Goal: Task Accomplishment & Management: Manage account settings

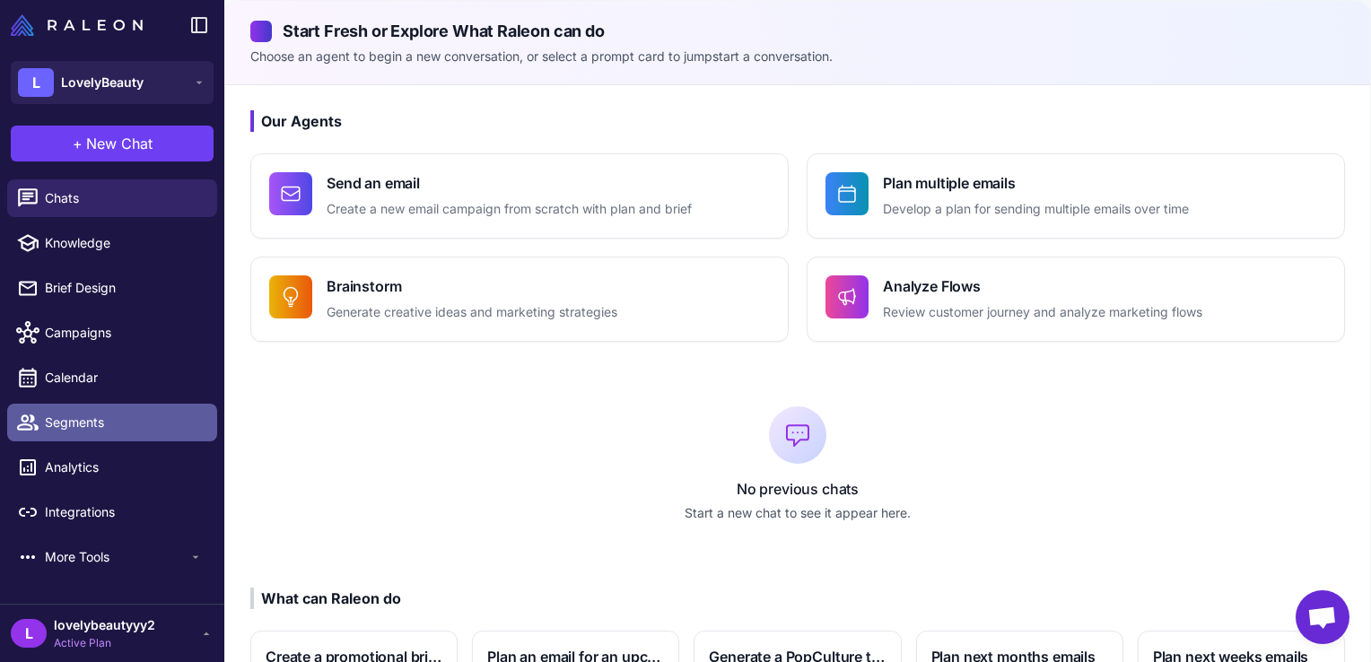
click at [48, 426] on span "Segments" at bounding box center [124, 423] width 158 height 20
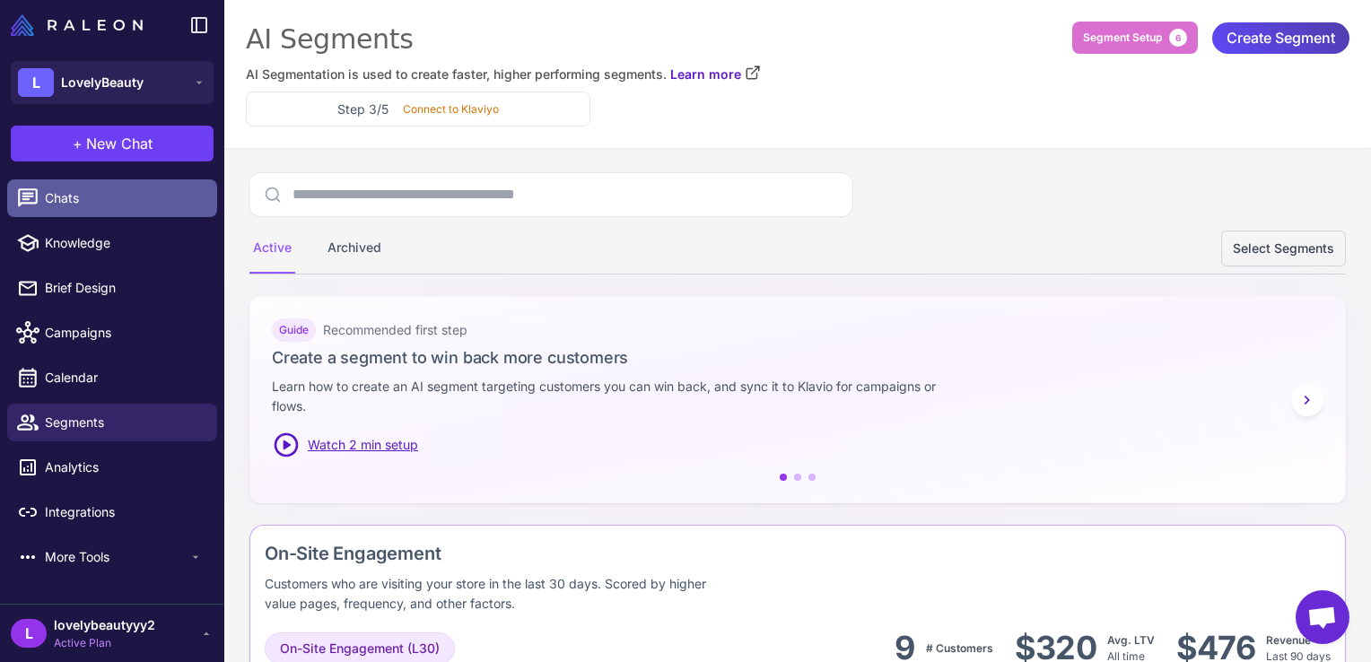
click at [43, 210] on link "Chats" at bounding box center [112, 198] width 210 height 38
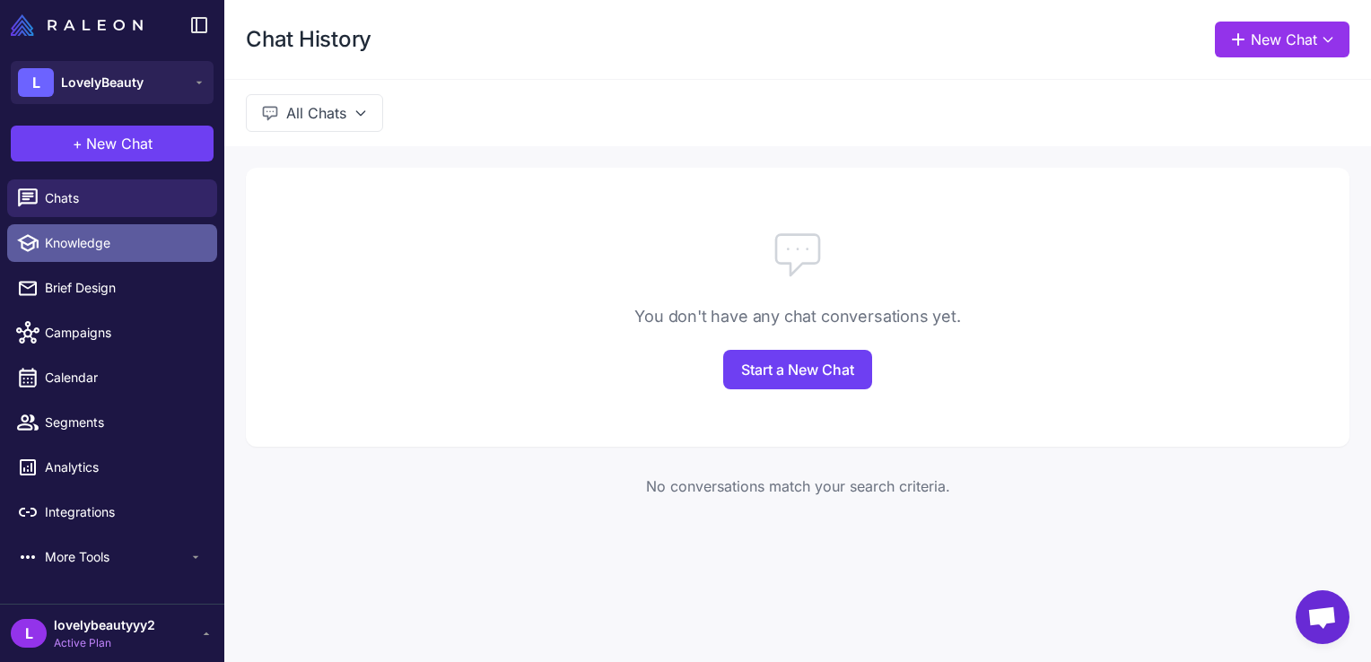
click at [65, 238] on span "Knowledge" at bounding box center [124, 243] width 158 height 20
select select
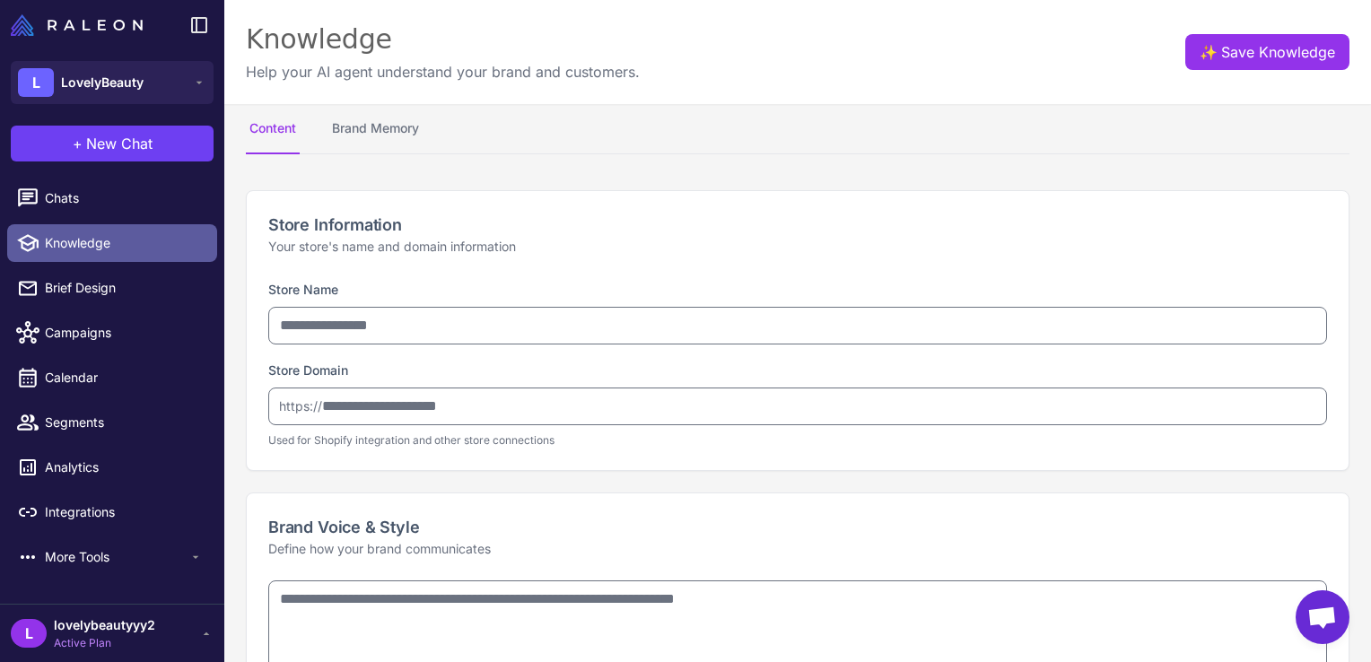
type input "**********"
type textarea "**********"
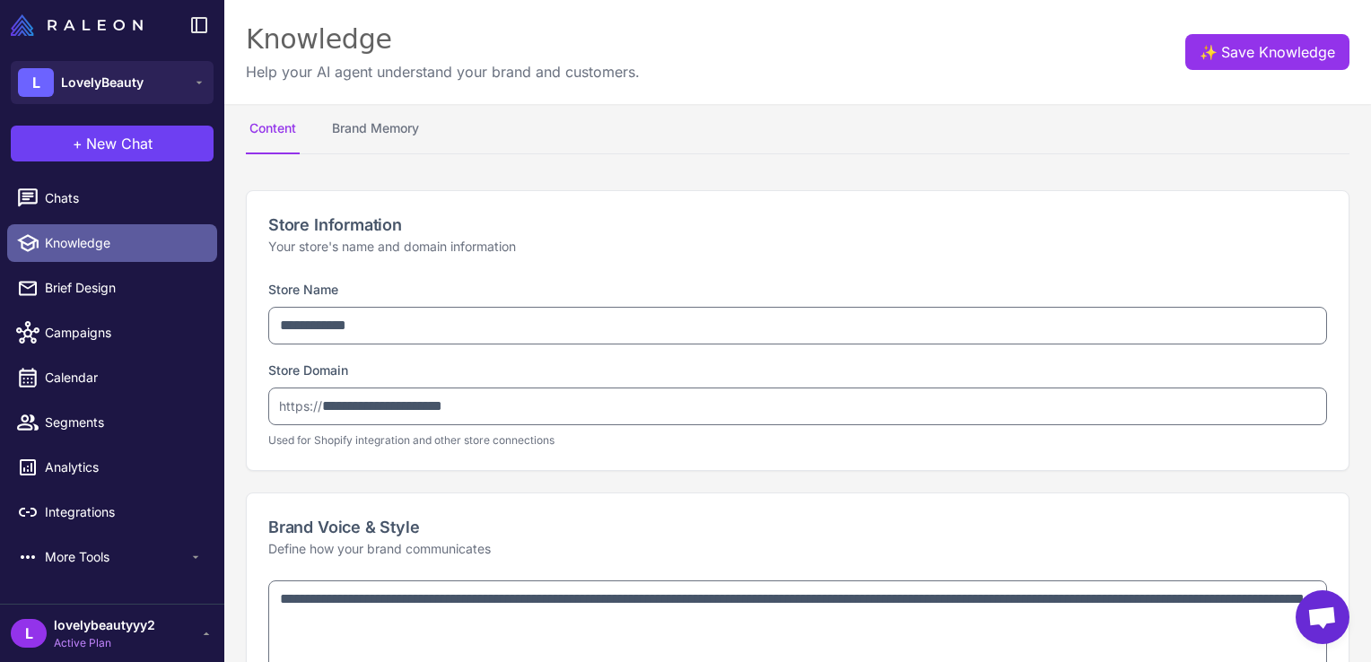
type textarea "**********"
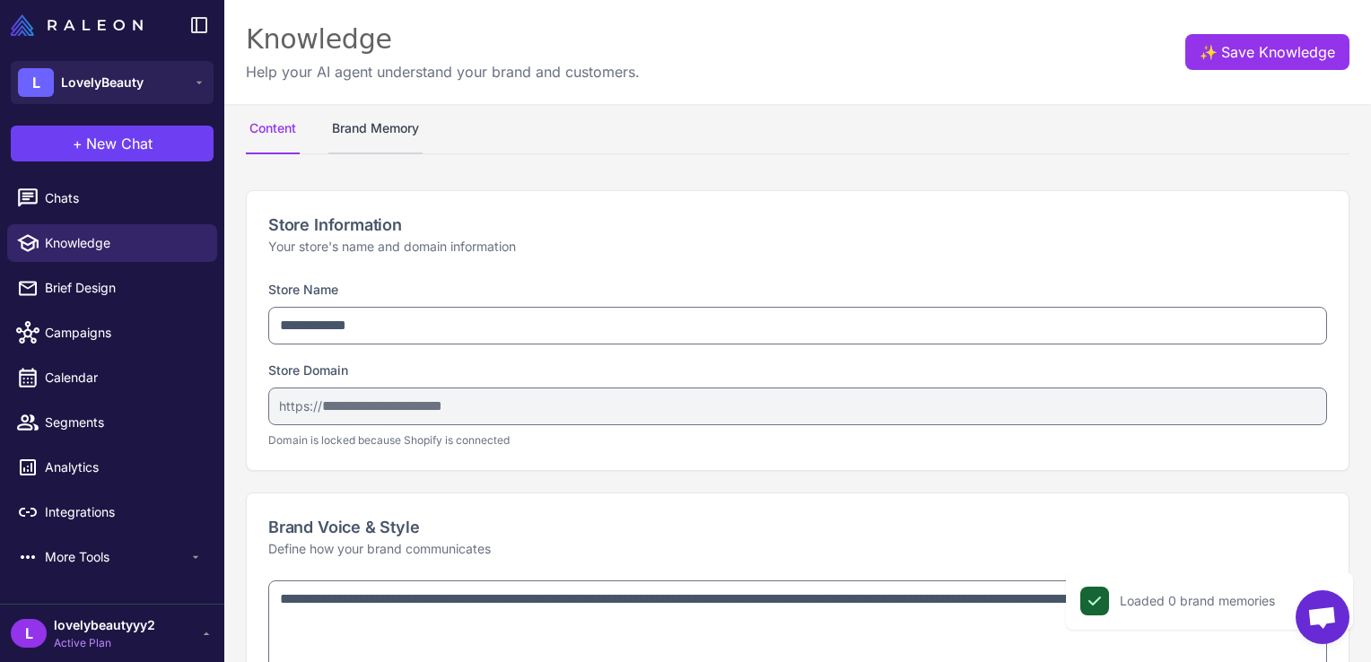
click at [361, 134] on button "Brand Memory" at bounding box center [375, 129] width 94 height 50
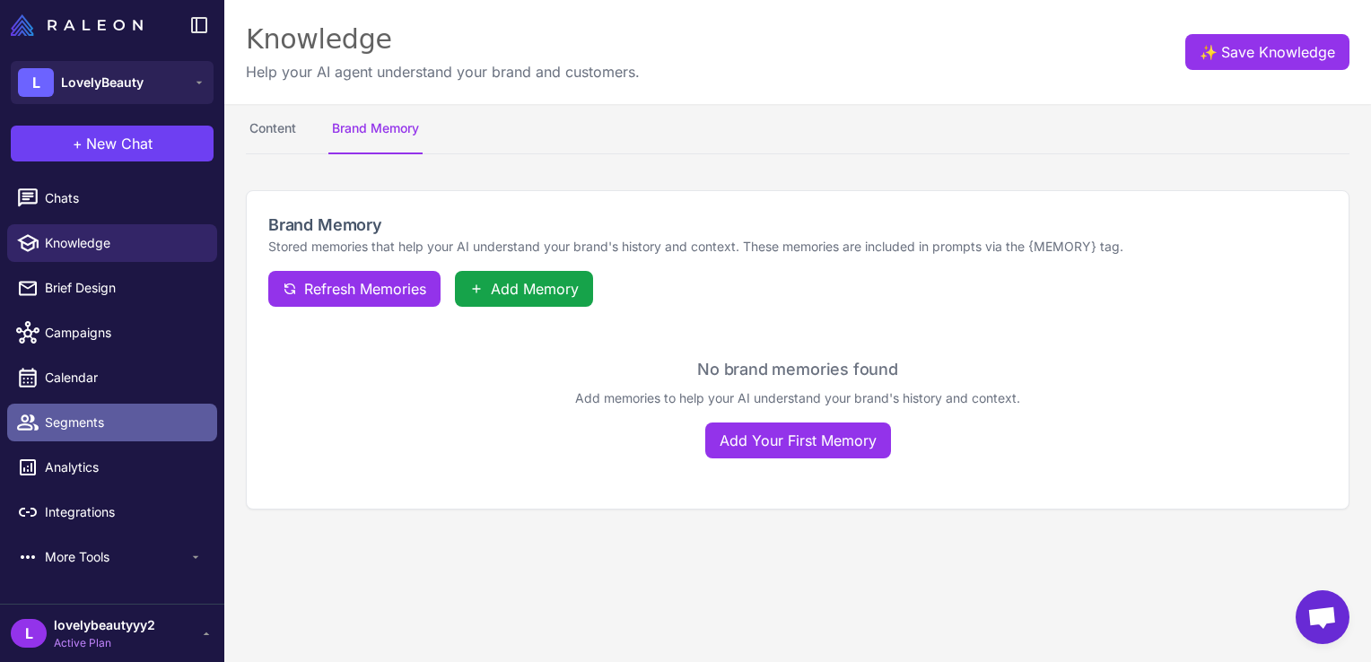
click at [68, 429] on span "Segments" at bounding box center [124, 423] width 158 height 20
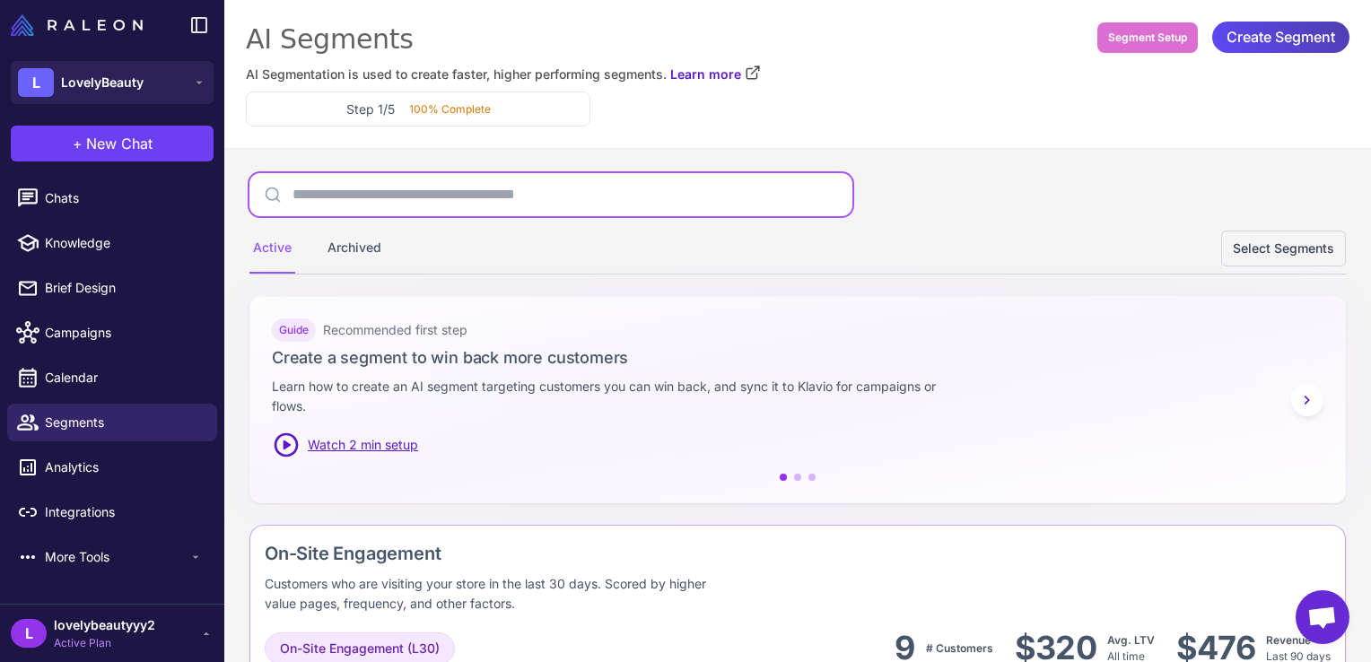
click at [400, 201] on input "text" at bounding box center [550, 194] width 603 height 43
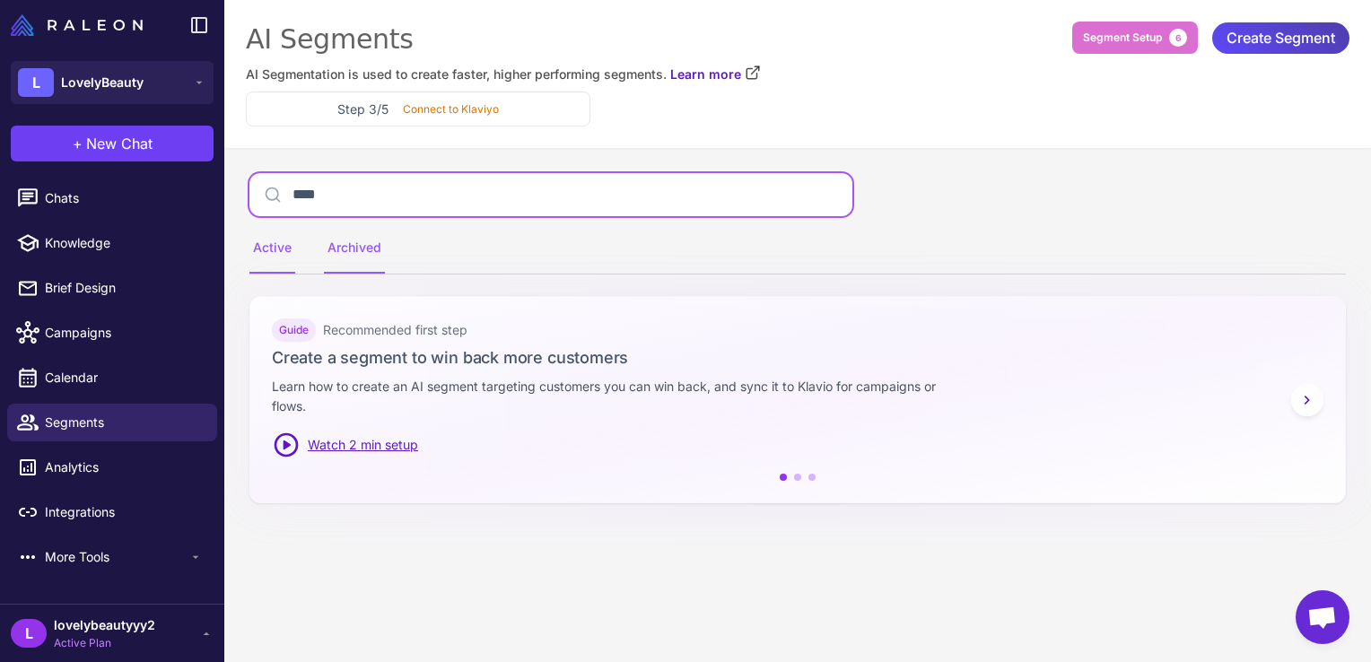
type input "****"
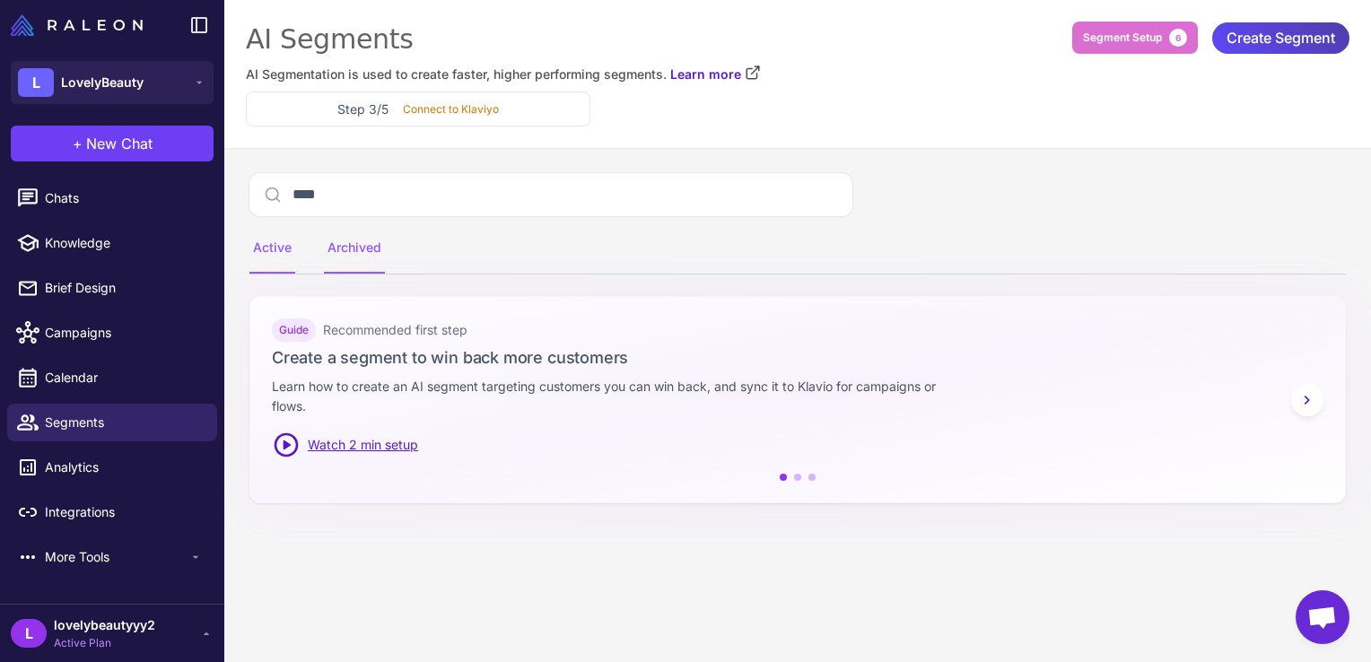
click at [352, 246] on div "Archived" at bounding box center [354, 248] width 61 height 50
click at [278, 253] on div "Active" at bounding box center [272, 248] width 46 height 50
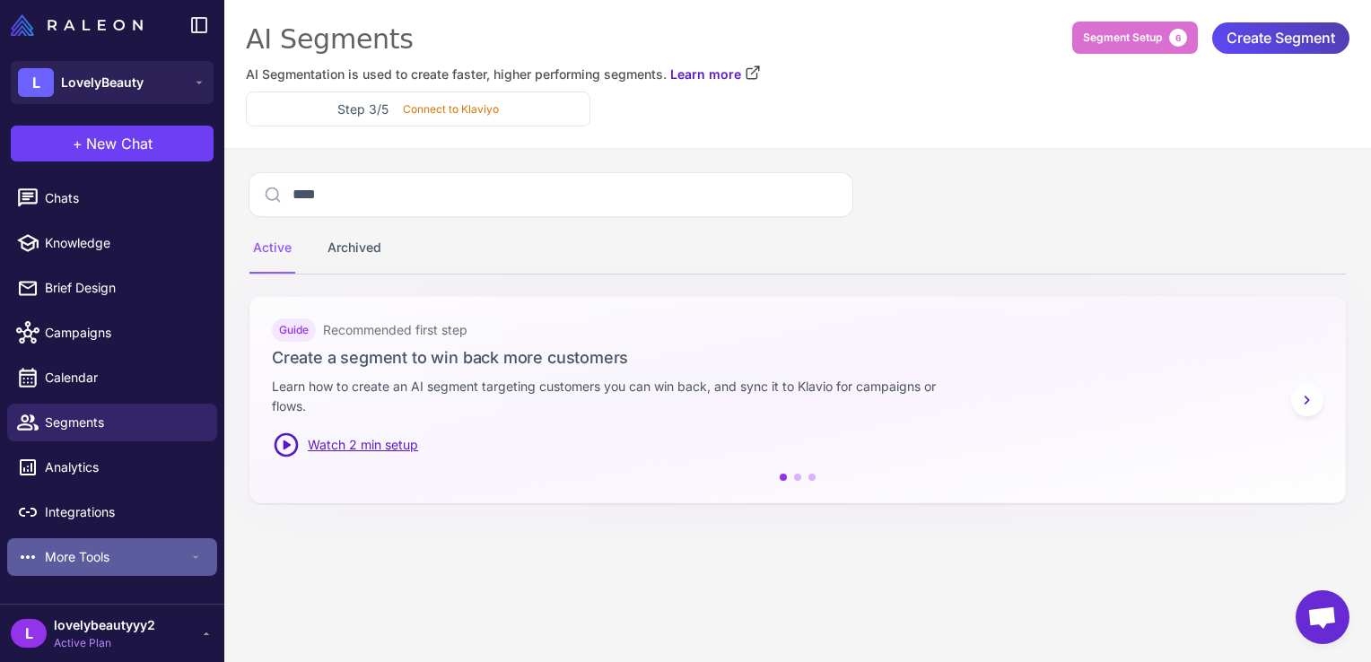
click at [170, 547] on span "More Tools" at bounding box center [117, 557] width 144 height 20
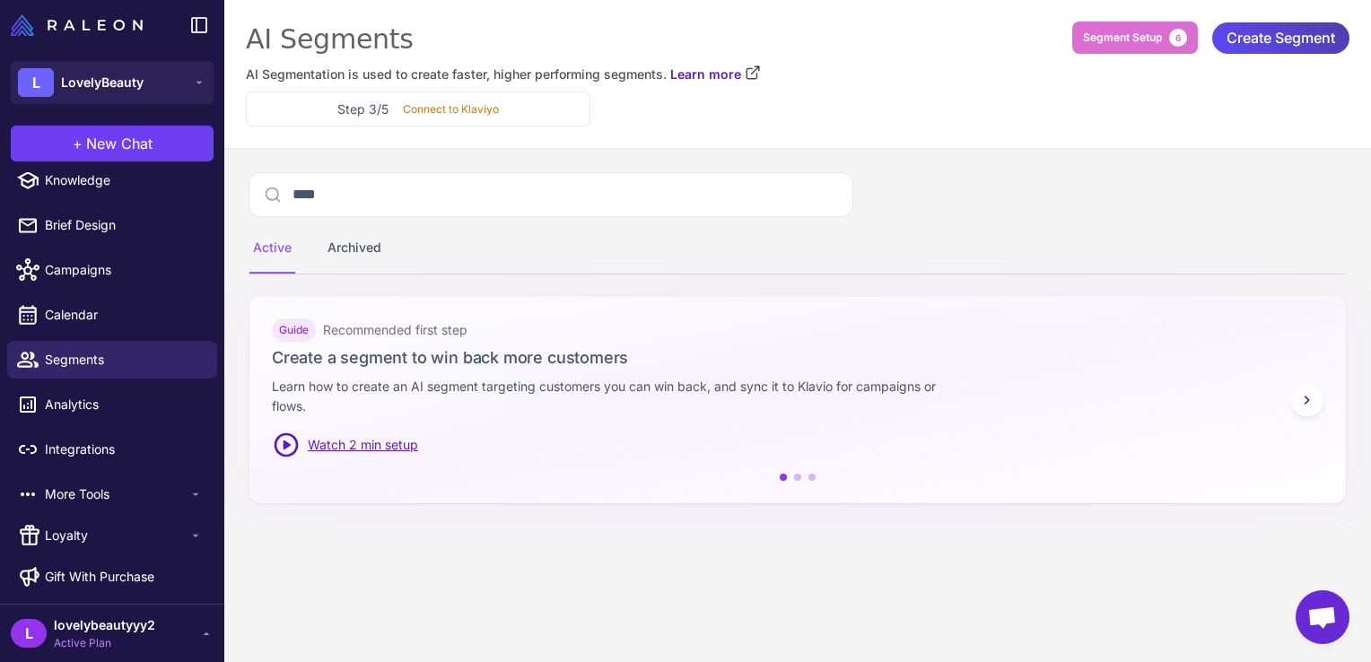
scroll to position [65, 0]
click at [177, 527] on span "Loyalty" at bounding box center [117, 534] width 144 height 20
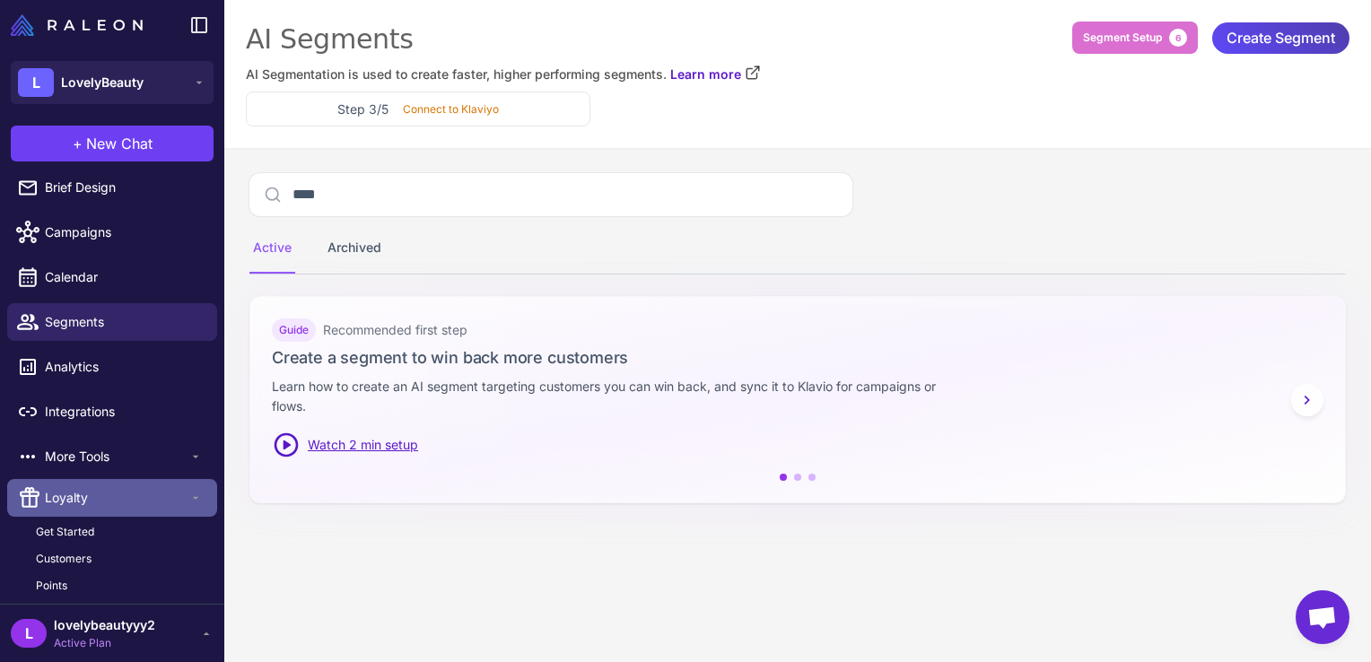
scroll to position [100, 0]
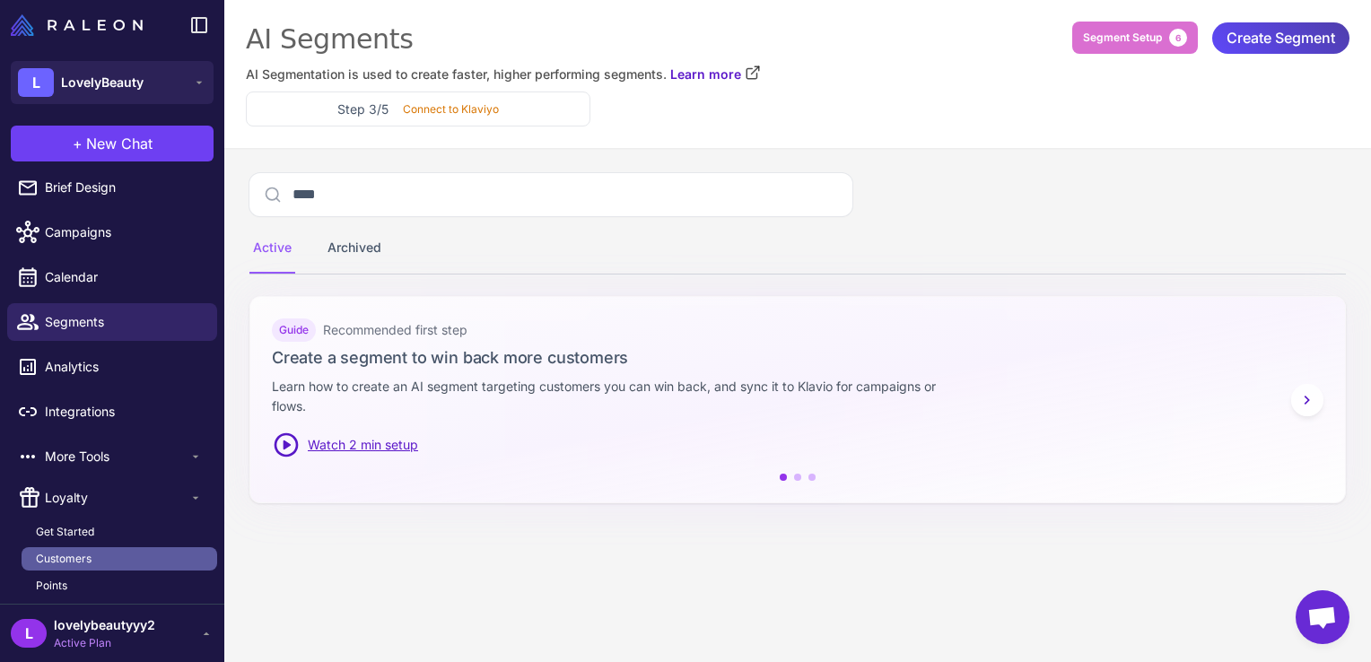
click at [51, 561] on span "Customers" at bounding box center [64, 559] width 56 height 16
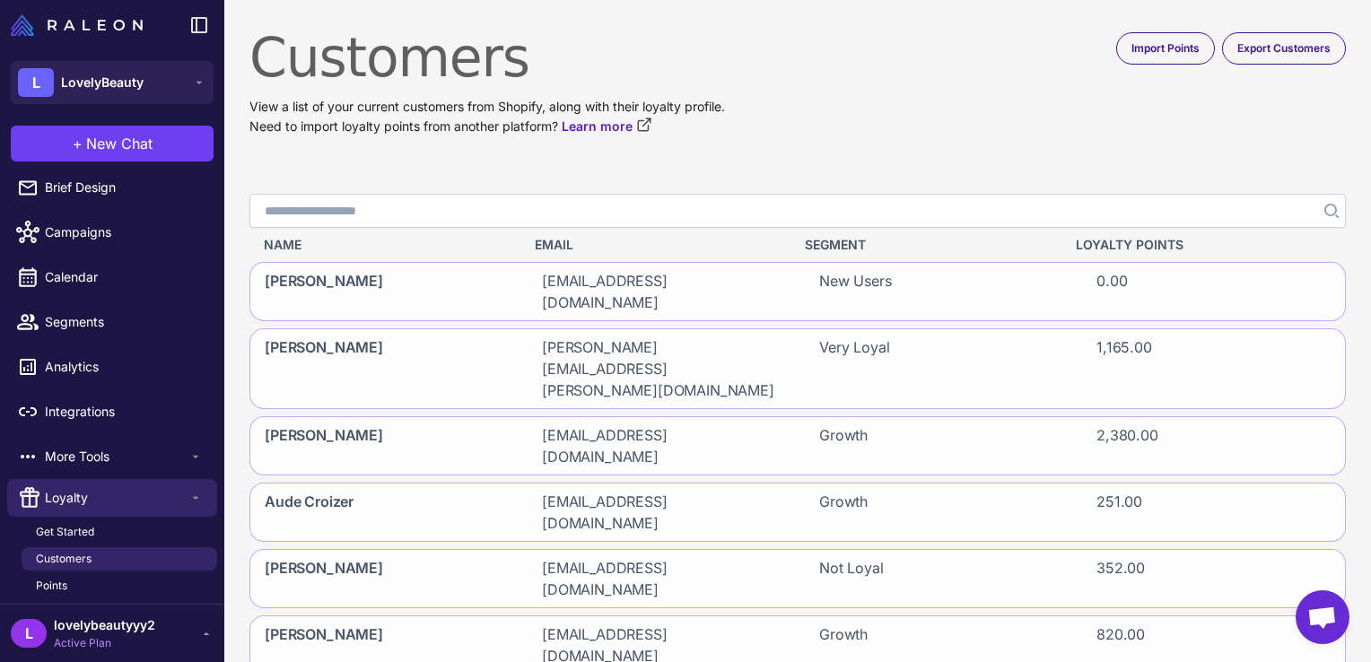
click at [1014, 221] on input "Search" at bounding box center [797, 211] width 1097 height 34
type input "****"
click button "Search" at bounding box center [1330, 211] width 32 height 34
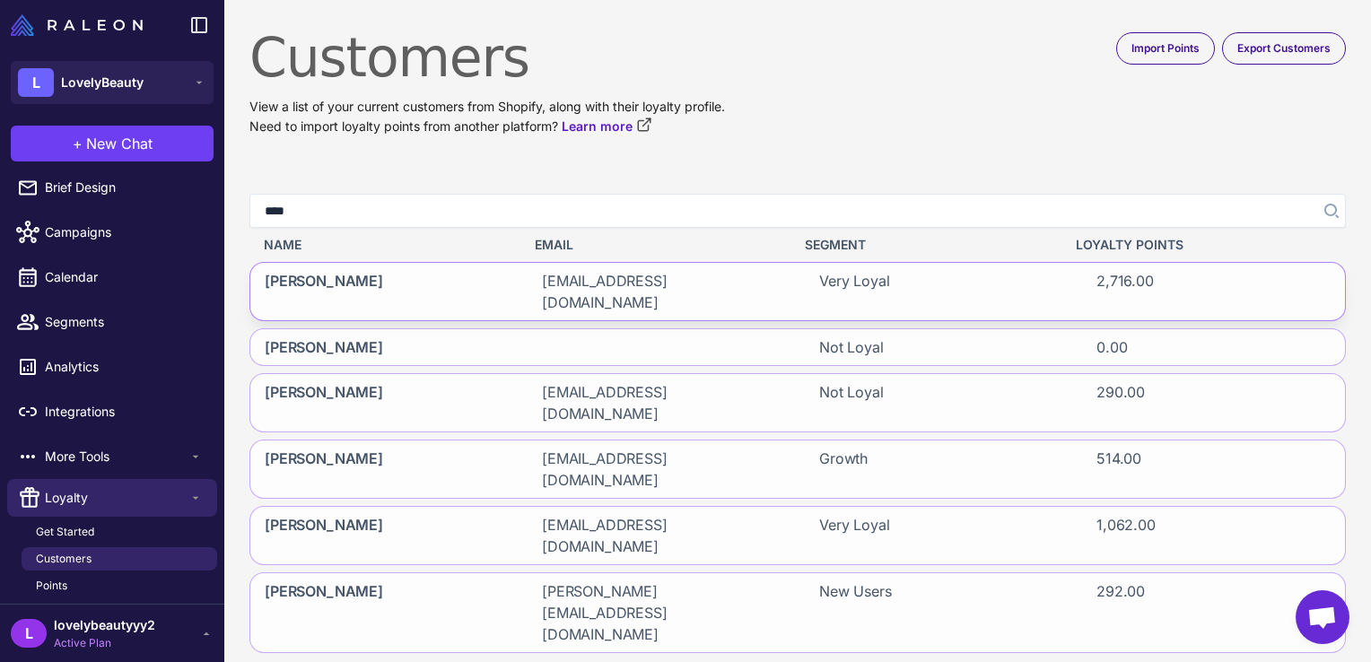
click at [1128, 270] on span "2,716.00" at bounding box center [1125, 291] width 57 height 43
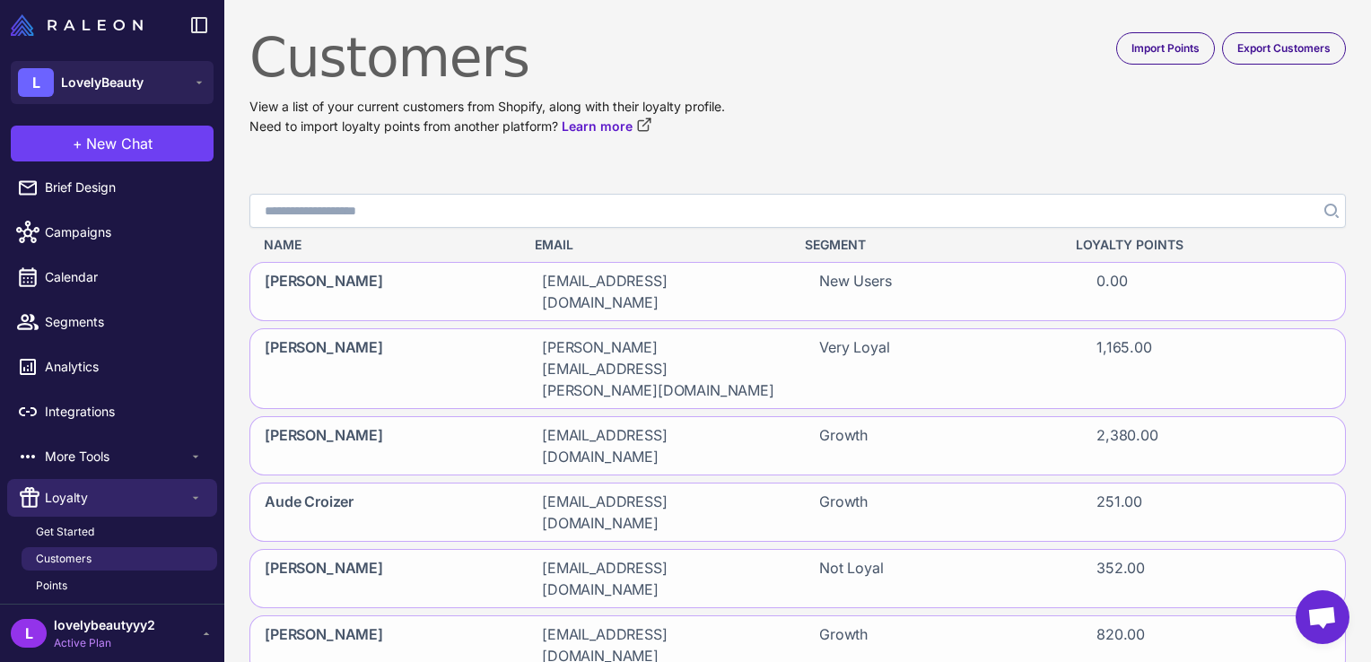
click at [526, 220] on input "Search" at bounding box center [797, 211] width 1097 height 34
type input "****"
click button "Search" at bounding box center [1330, 211] width 32 height 34
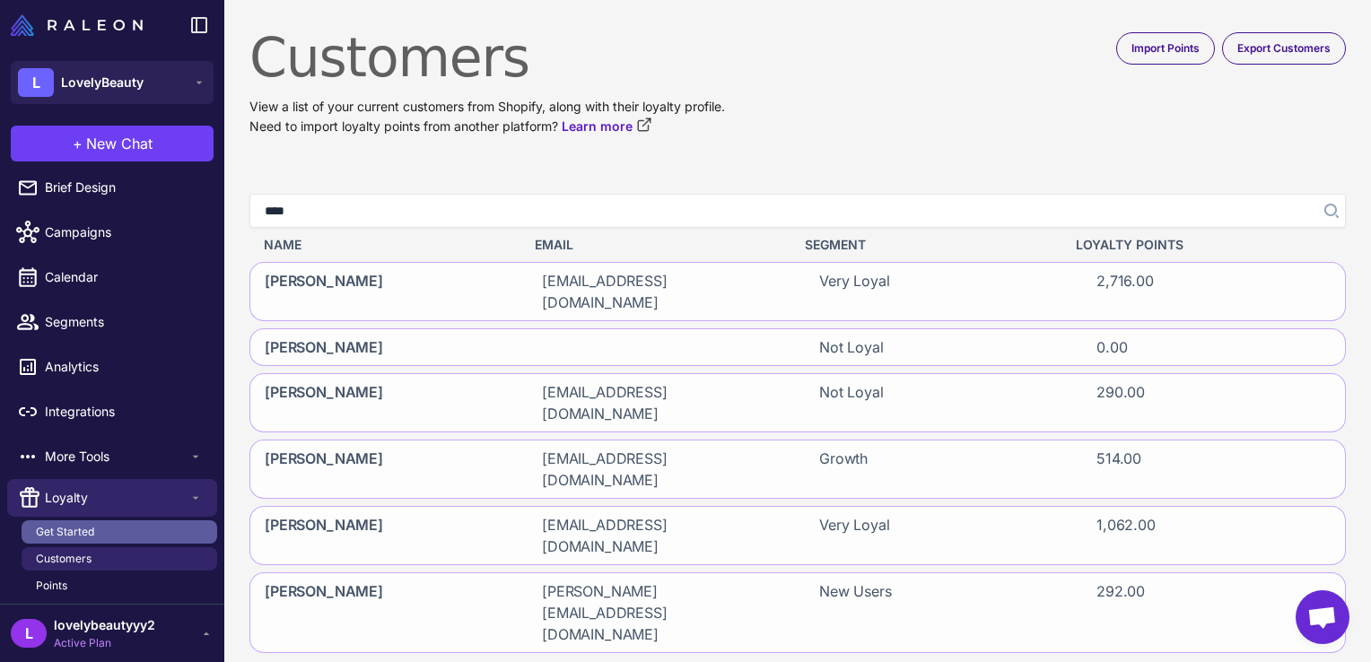
click at [65, 531] on span "Get Started" at bounding box center [65, 532] width 58 height 16
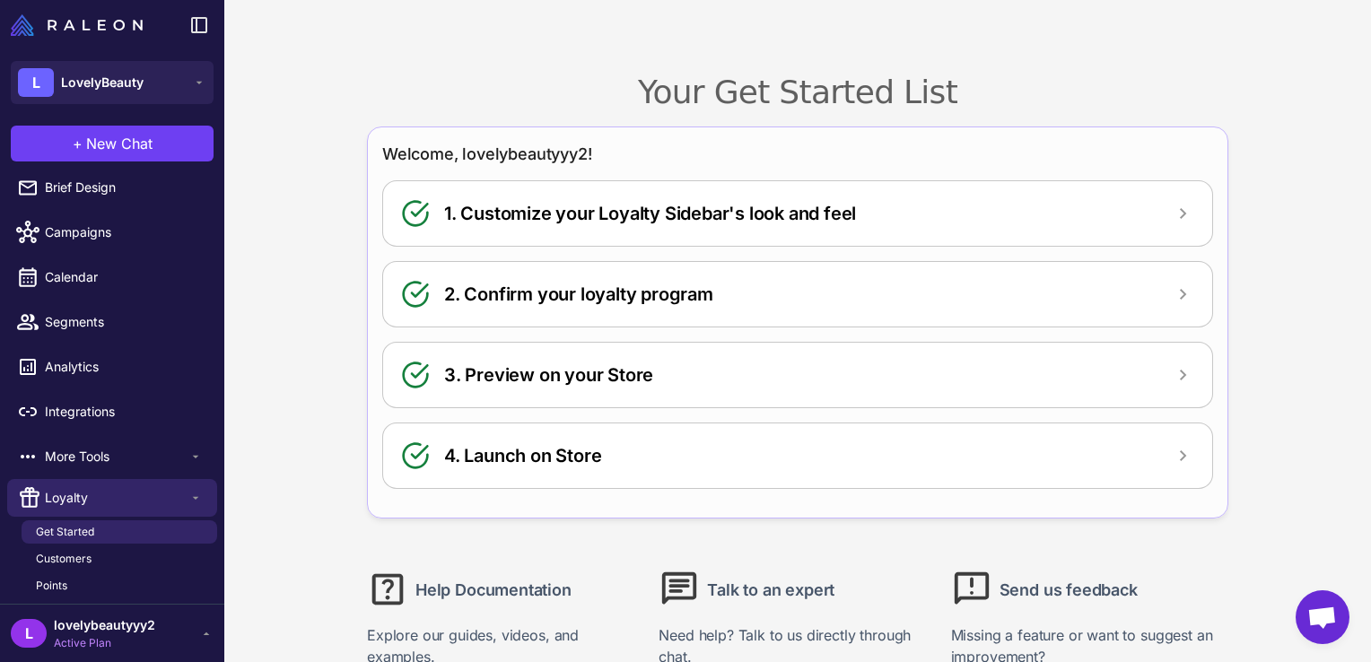
drag, startPoint x: 1238, startPoint y: 5, endPoint x: 671, endPoint y: 58, distance: 569.6
click at [671, 58] on content "Your Get Started List Welcome, lovelybeautyyy2! 1. Customize your Loyalty Sideb…" at bounding box center [797, 331] width 1147 height 662
click at [198, 625] on div "L lovelybeautyyy2 Active Plan" at bounding box center [112, 634] width 203 height 36
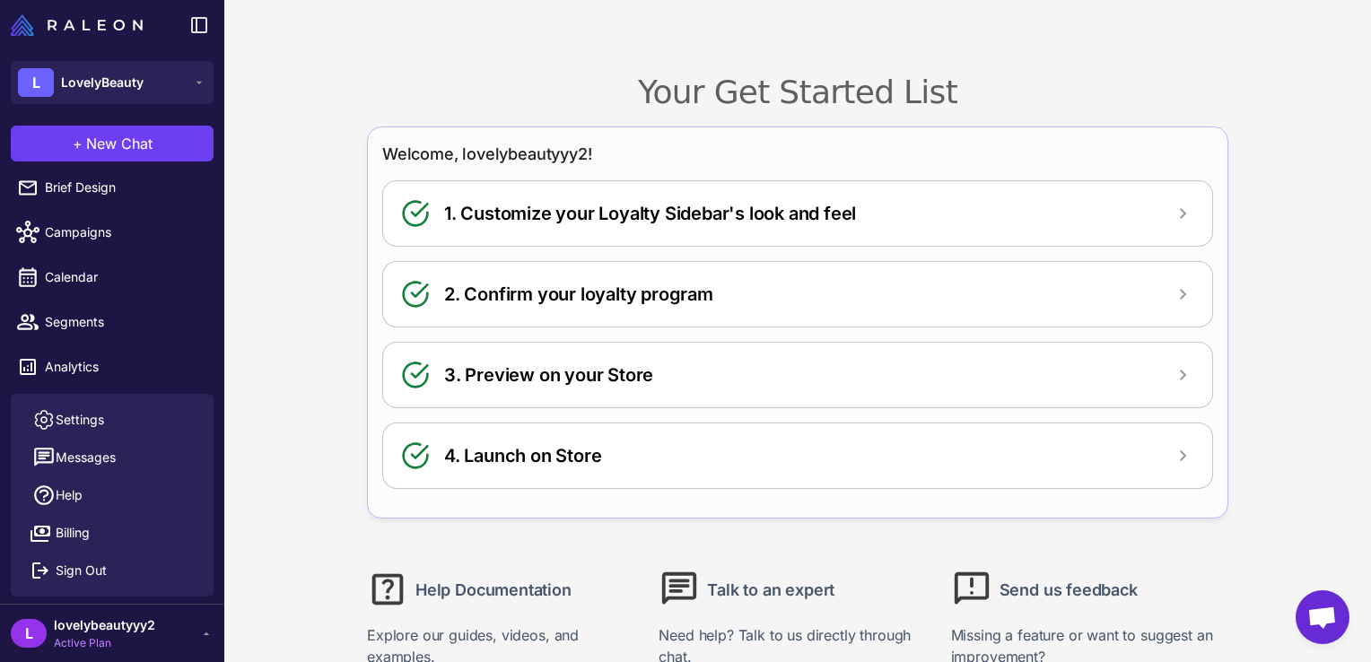
click at [198, 625] on div "L lovelybeautyyy2 Active Plan" at bounding box center [112, 634] width 203 height 36
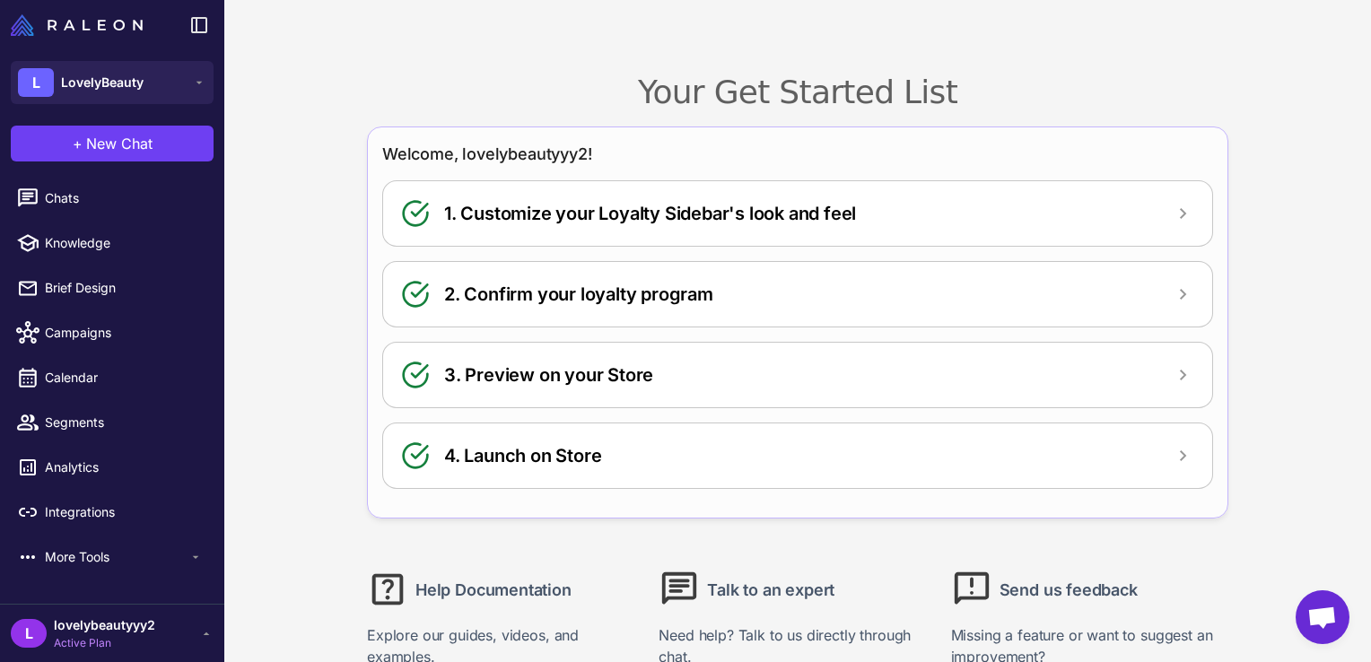
click at [198, 625] on div "L lovelybeautyyy2 Active Plan" at bounding box center [112, 634] width 203 height 36
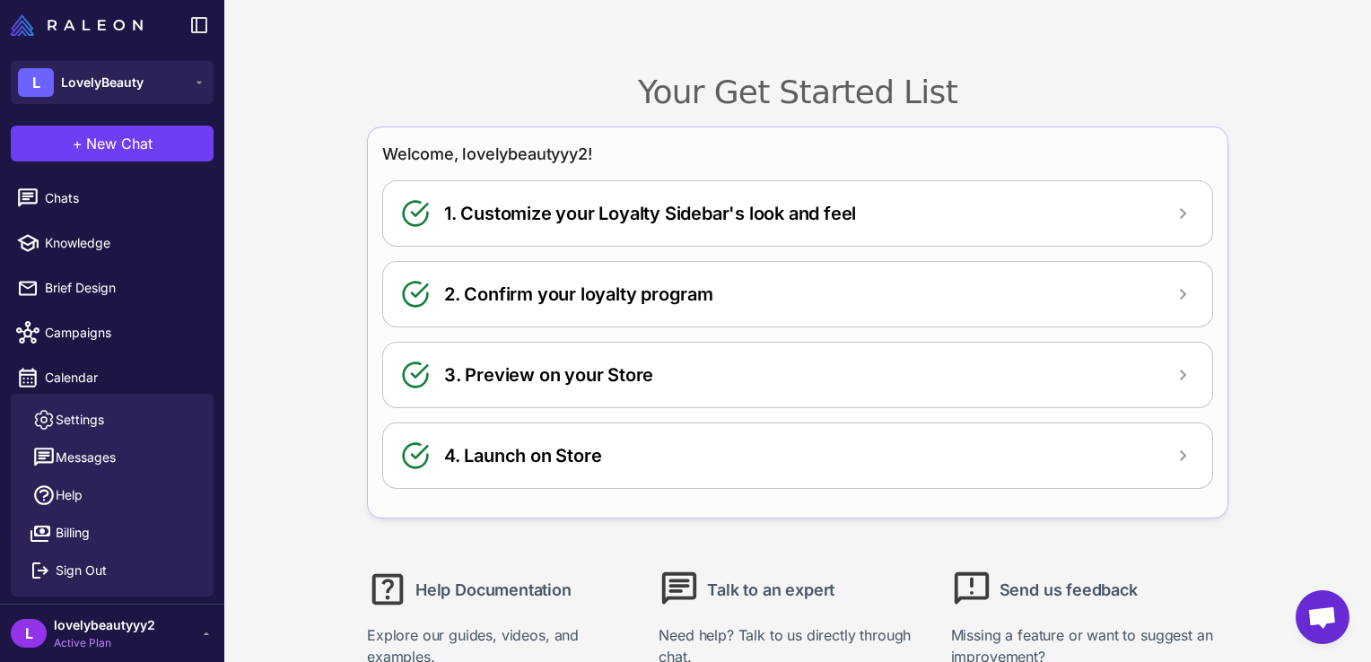
click at [228, 196] on content "Your Get Started List Welcome, lovelybeautyyy2! 1. Customize your Loyalty Sideb…" at bounding box center [797, 331] width 1147 height 662
click at [134, 637] on span "Active Plan" at bounding box center [104, 643] width 101 height 16
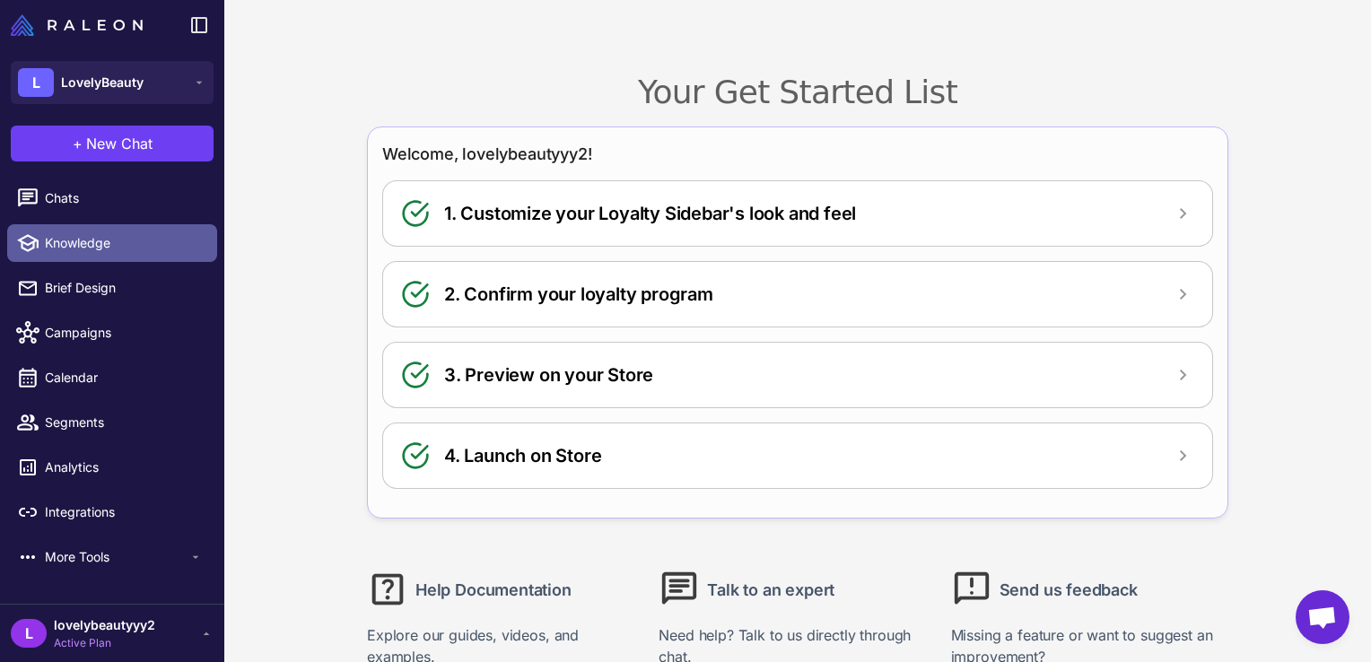
click at [62, 244] on span "Knowledge" at bounding box center [124, 243] width 158 height 20
select select
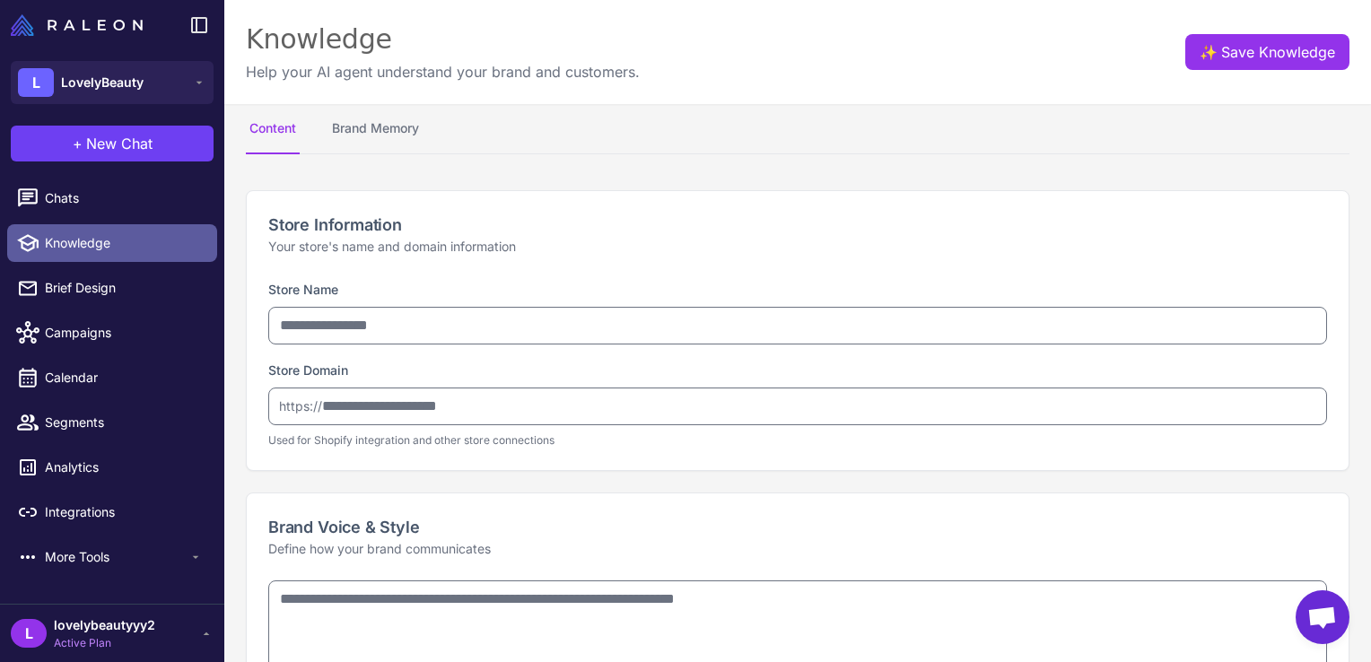
type input "**********"
type textarea "**********"
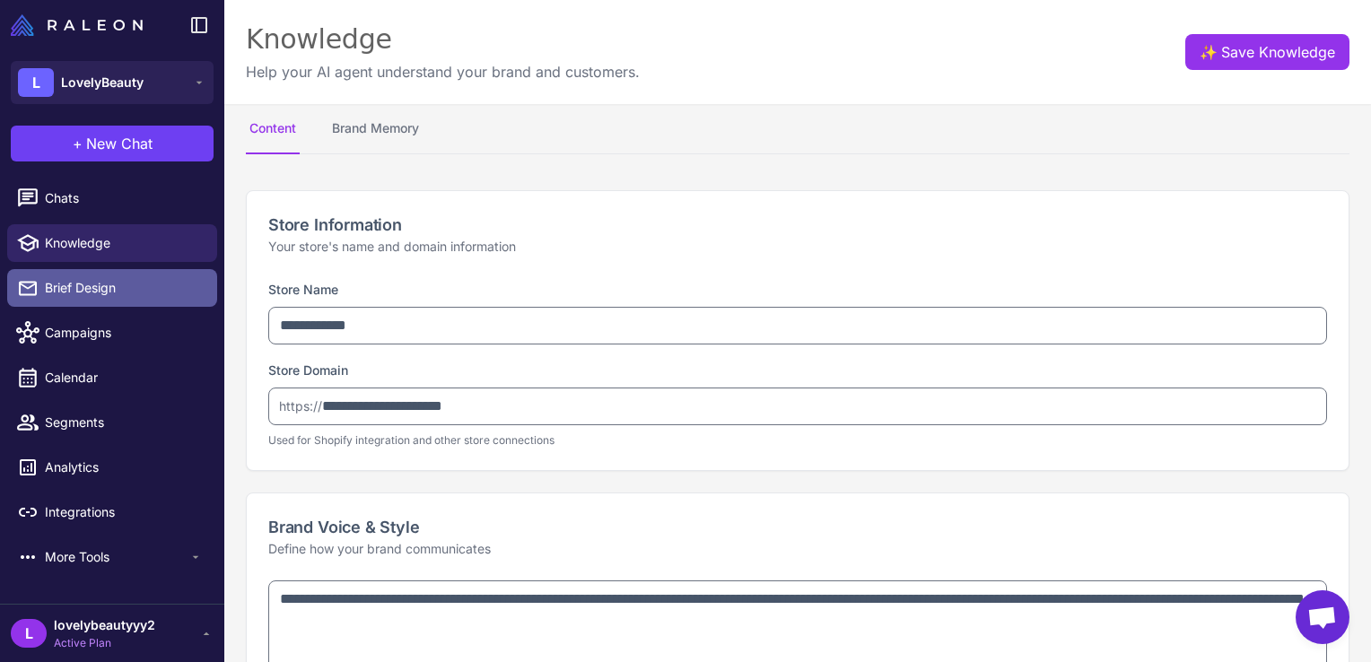
type textarea "**********"
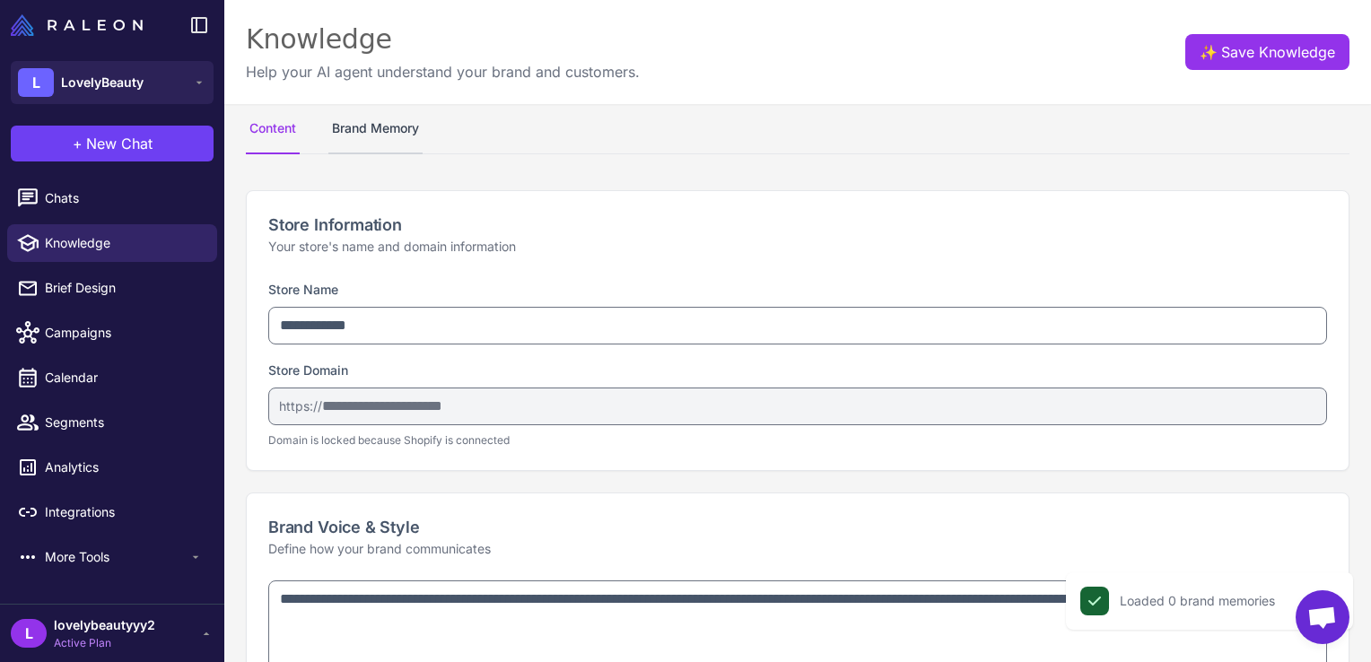
click at [366, 120] on button "Brand Memory" at bounding box center [375, 129] width 94 height 50
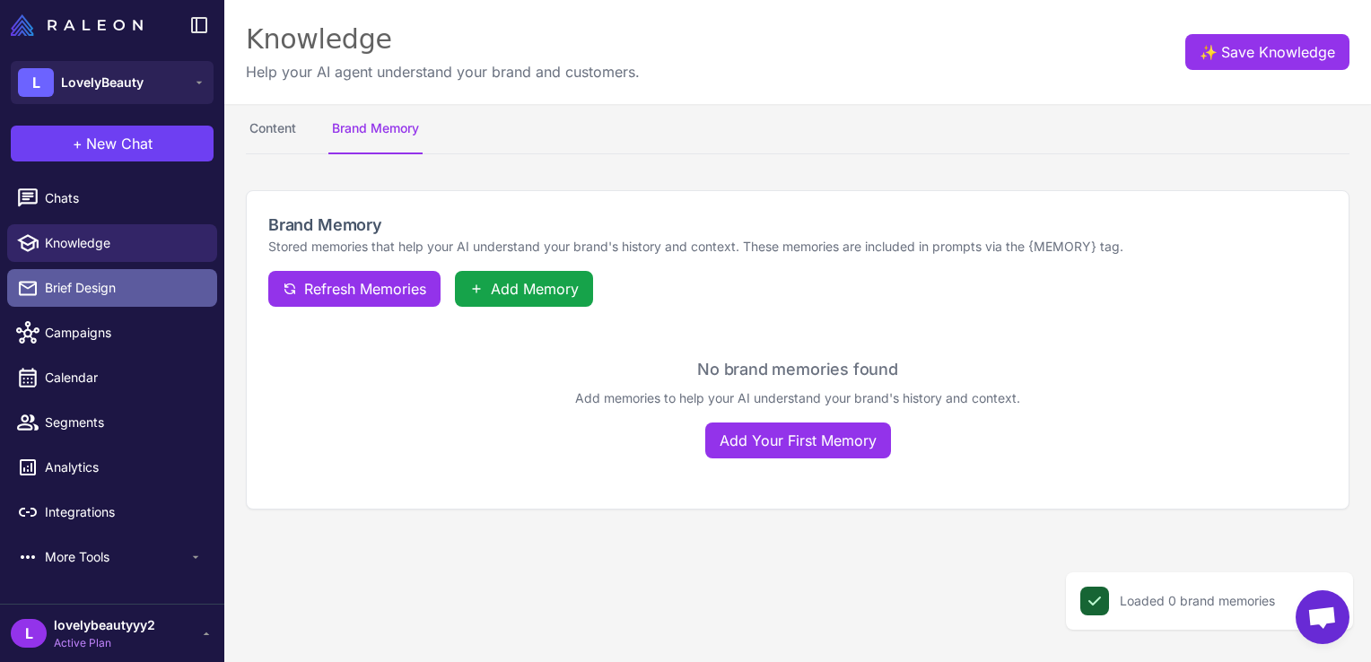
click at [62, 300] on link "Brief Design" at bounding box center [112, 288] width 210 height 38
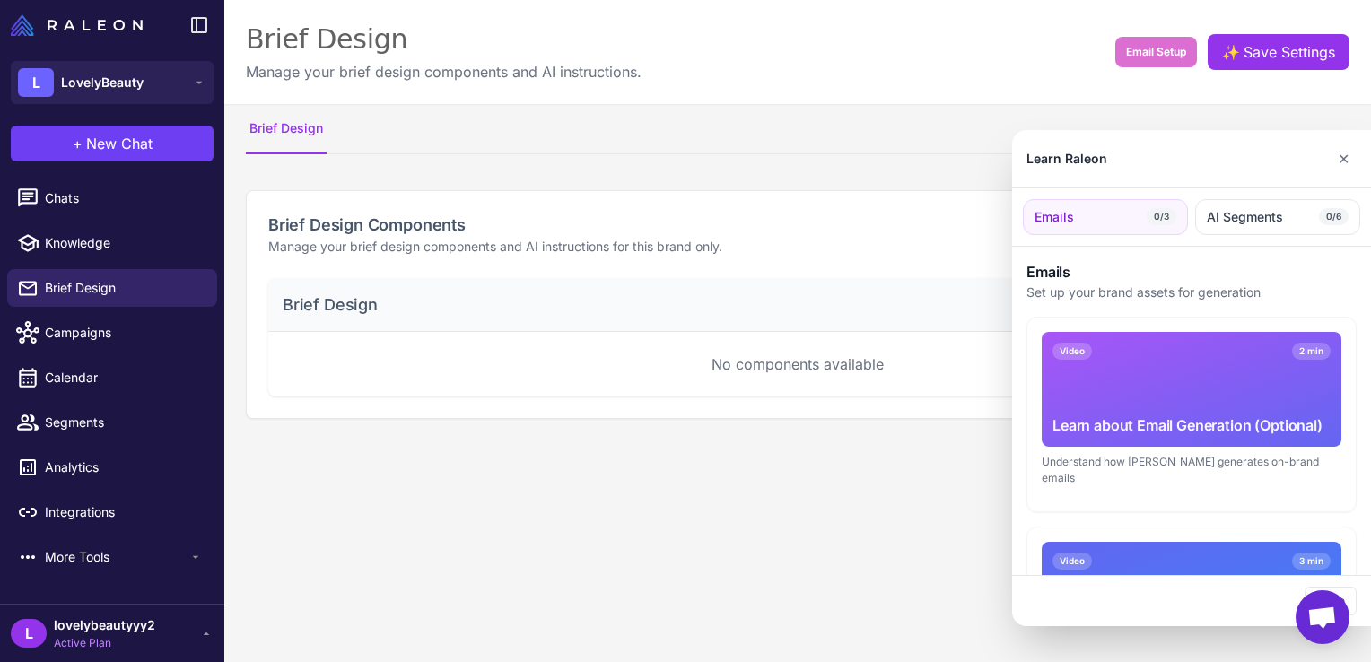
click at [177, 564] on div at bounding box center [685, 331] width 1371 height 662
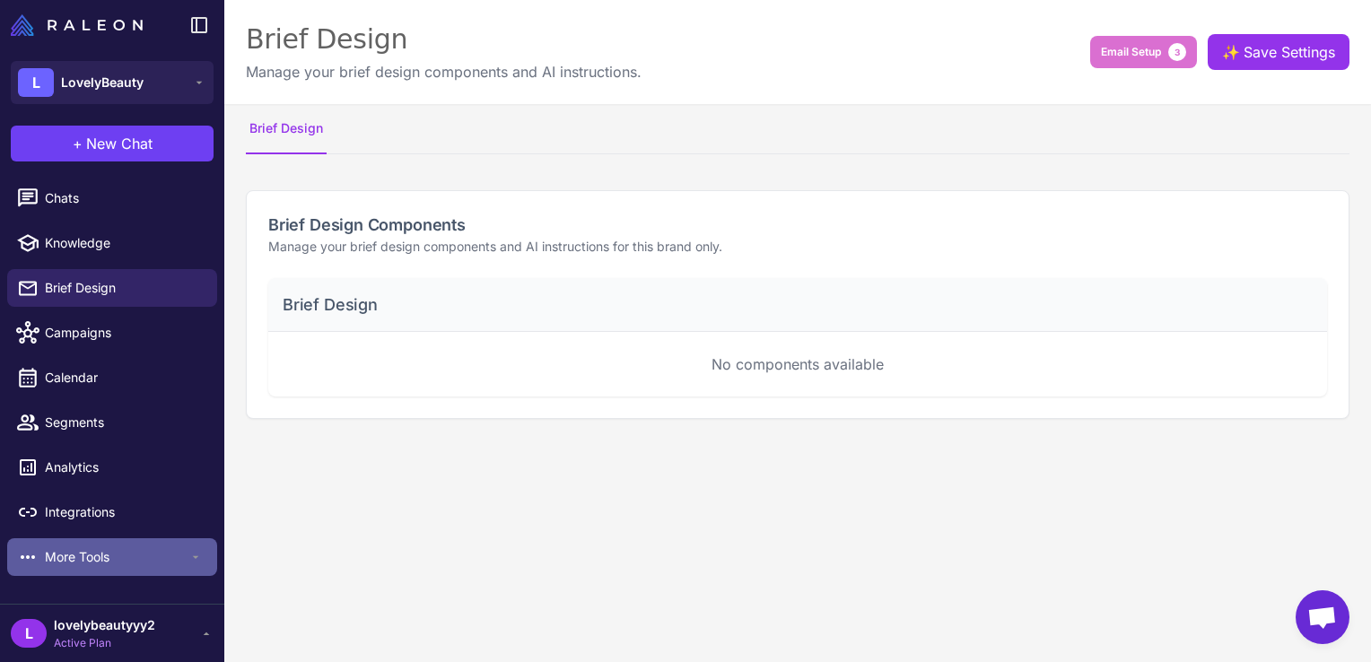
click at [182, 562] on span "More Tools" at bounding box center [117, 557] width 144 height 20
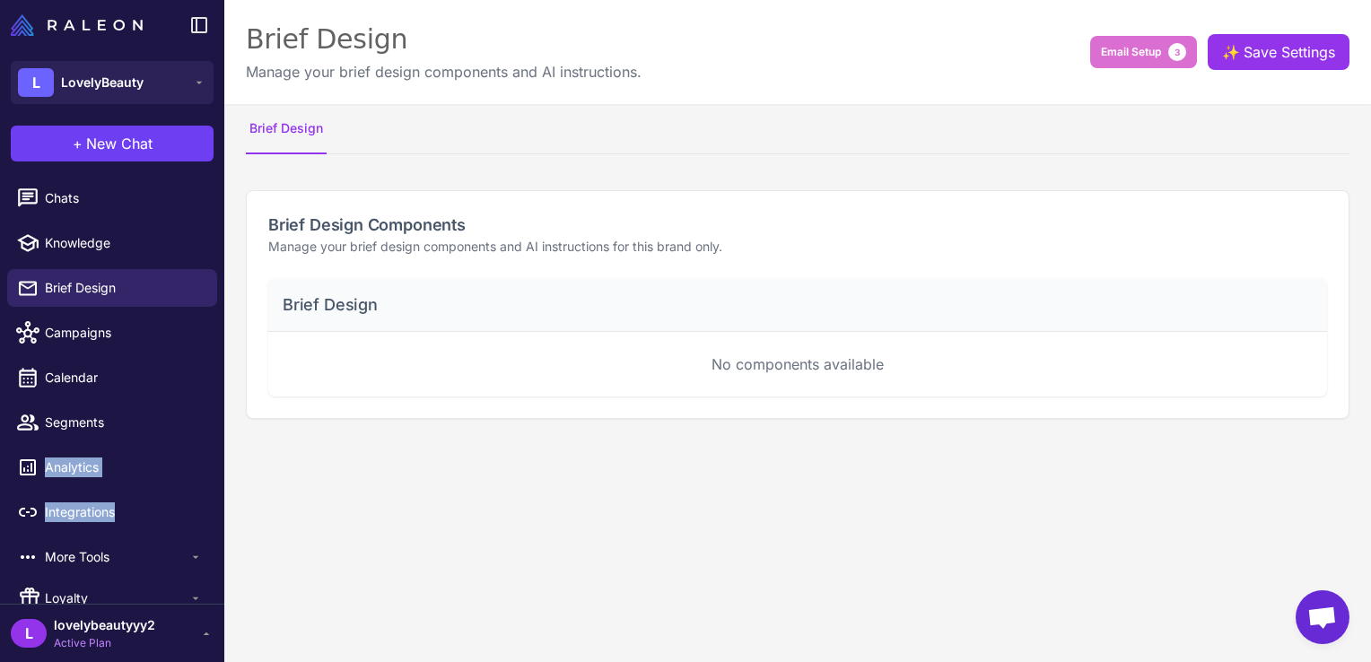
drag, startPoint x: 212, startPoint y: 436, endPoint x: 218, endPoint y: 494, distance: 57.8
click at [218, 494] on div "Chats Knowledge Brief Design Campaigns Calendar Segments Analytics Integrations…" at bounding box center [112, 388] width 224 height 432
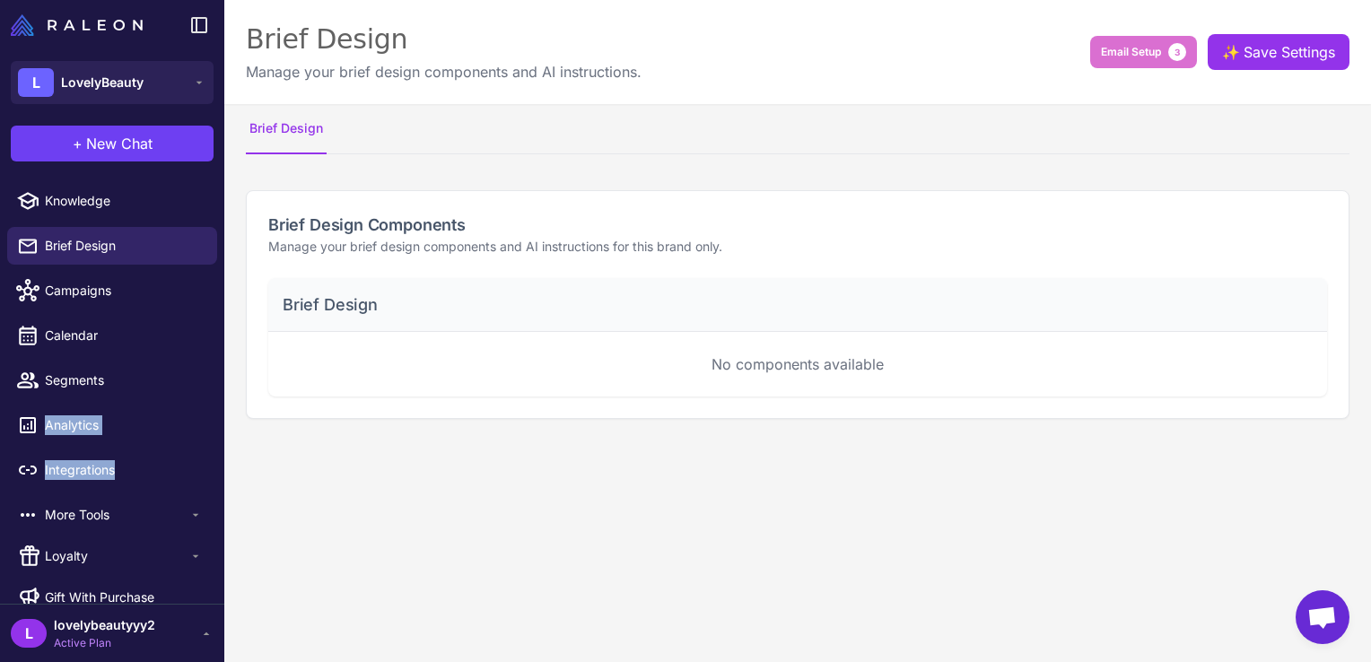
scroll to position [65, 0]
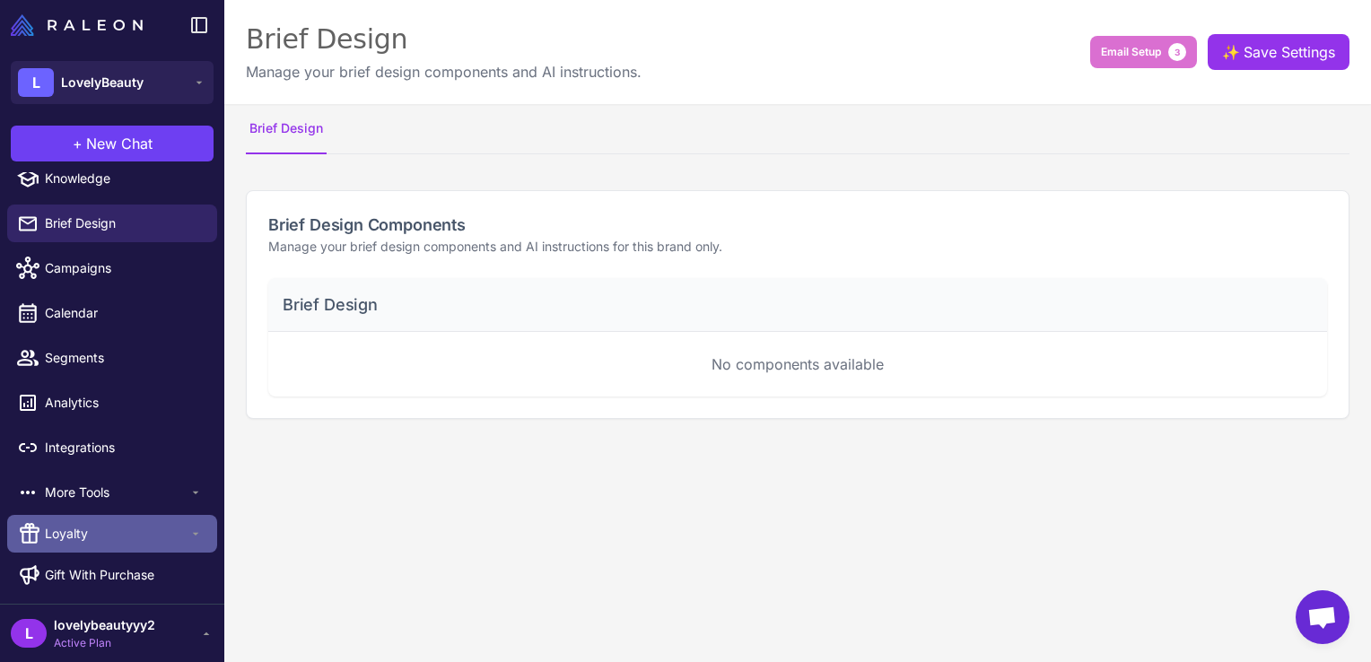
click at [193, 533] on icon at bounding box center [196, 534] width 6 height 3
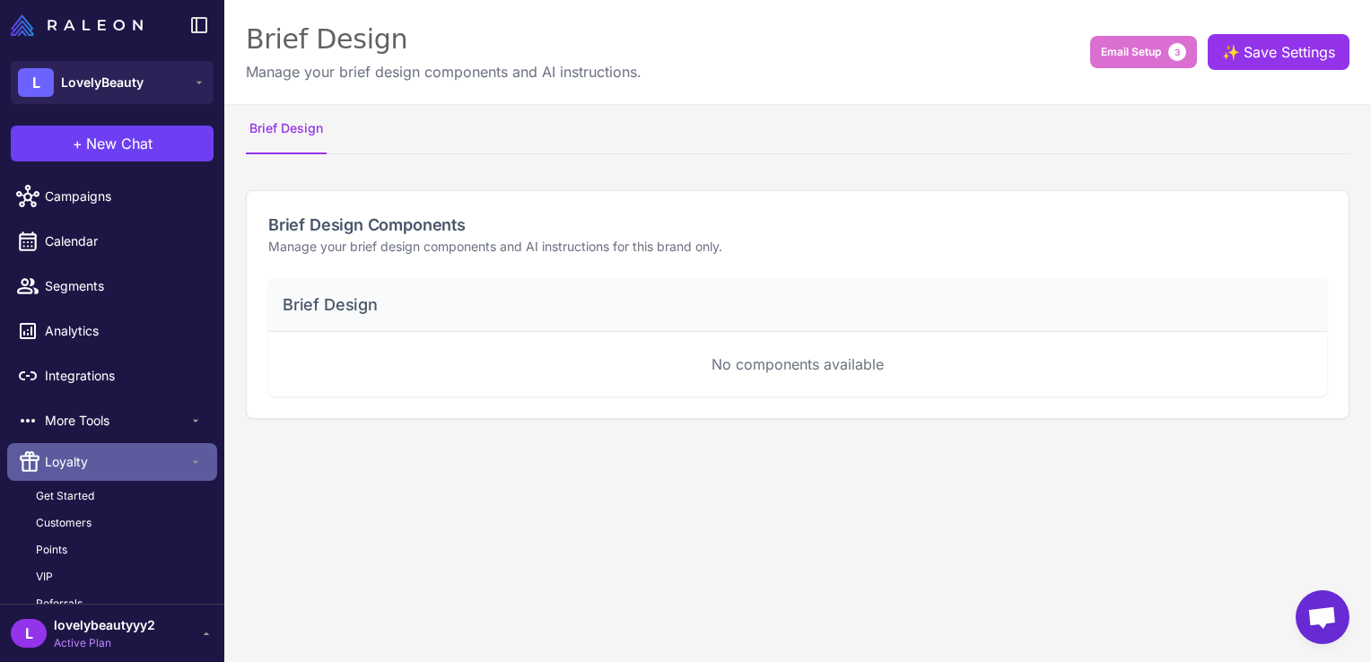
scroll to position [172, 0]
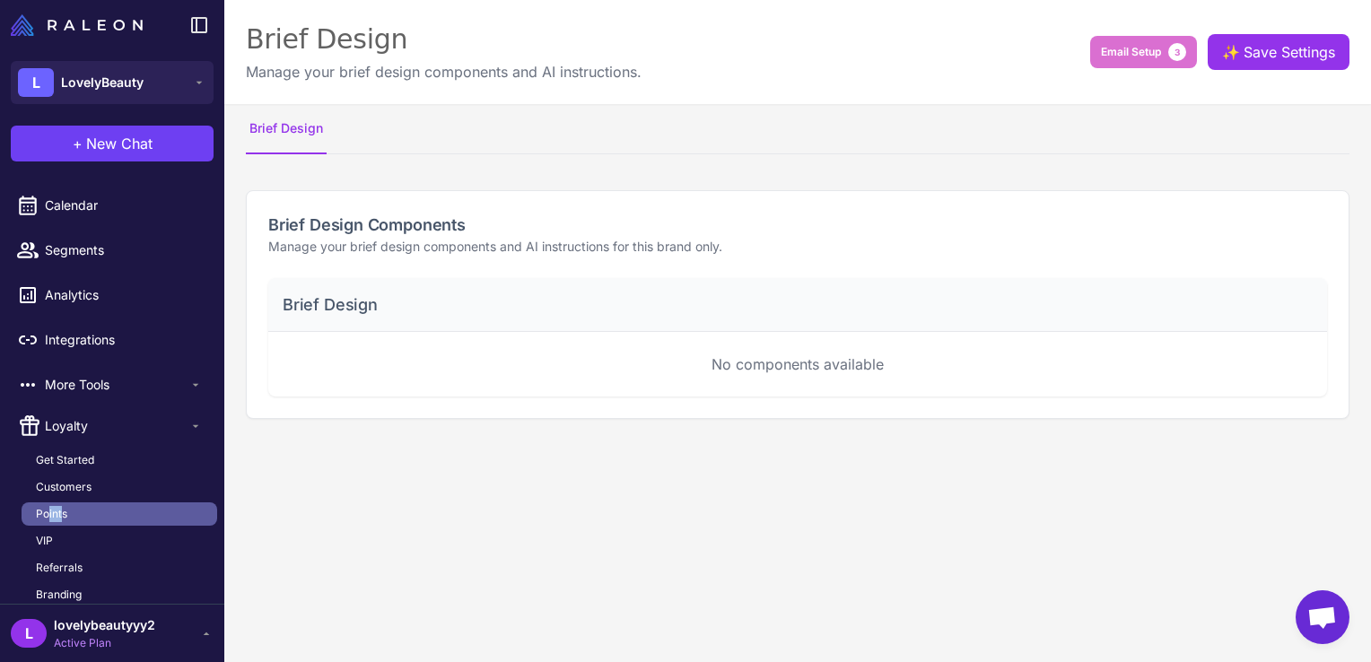
drag, startPoint x: 61, startPoint y: 499, endPoint x: 48, endPoint y: 514, distance: 20.3
click at [48, 514] on ul "Get Started Customers Points VIP Referrals Branding Campaigns Analytics Communi…" at bounding box center [120, 568] width 196 height 239
click at [48, 514] on span "Points" at bounding box center [51, 514] width 31 height 16
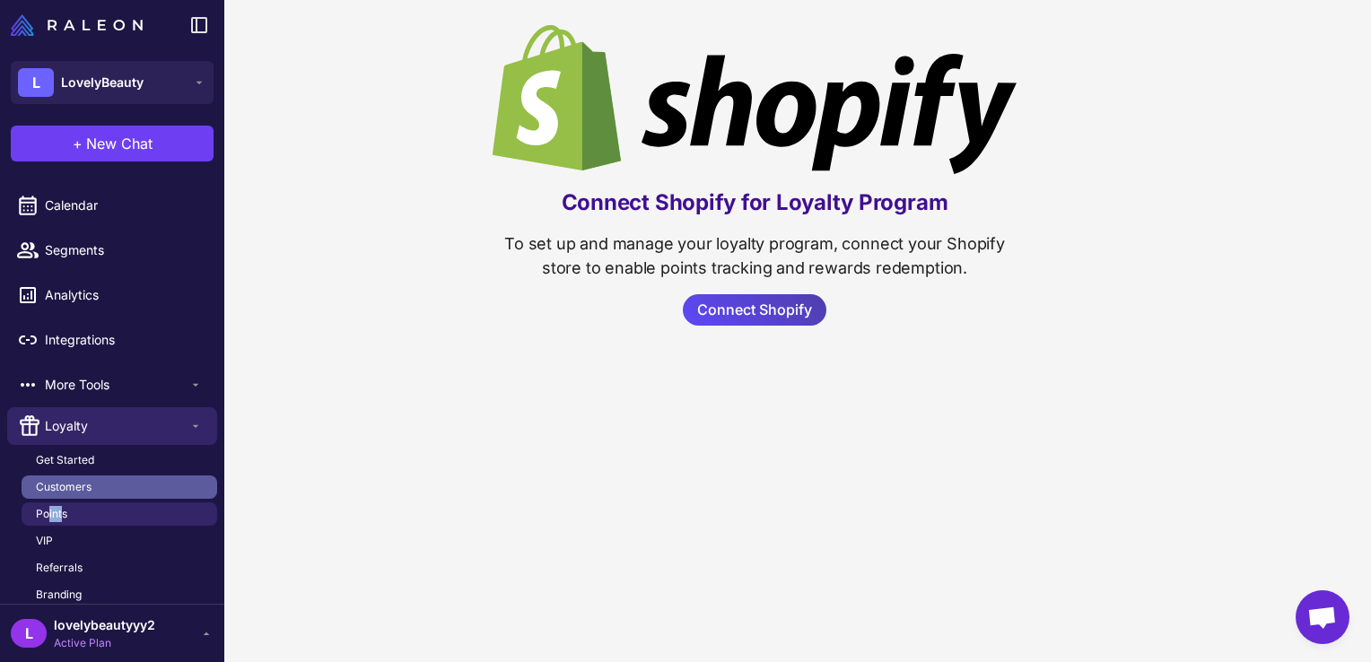
click at [49, 479] on span "Customers" at bounding box center [64, 487] width 56 height 16
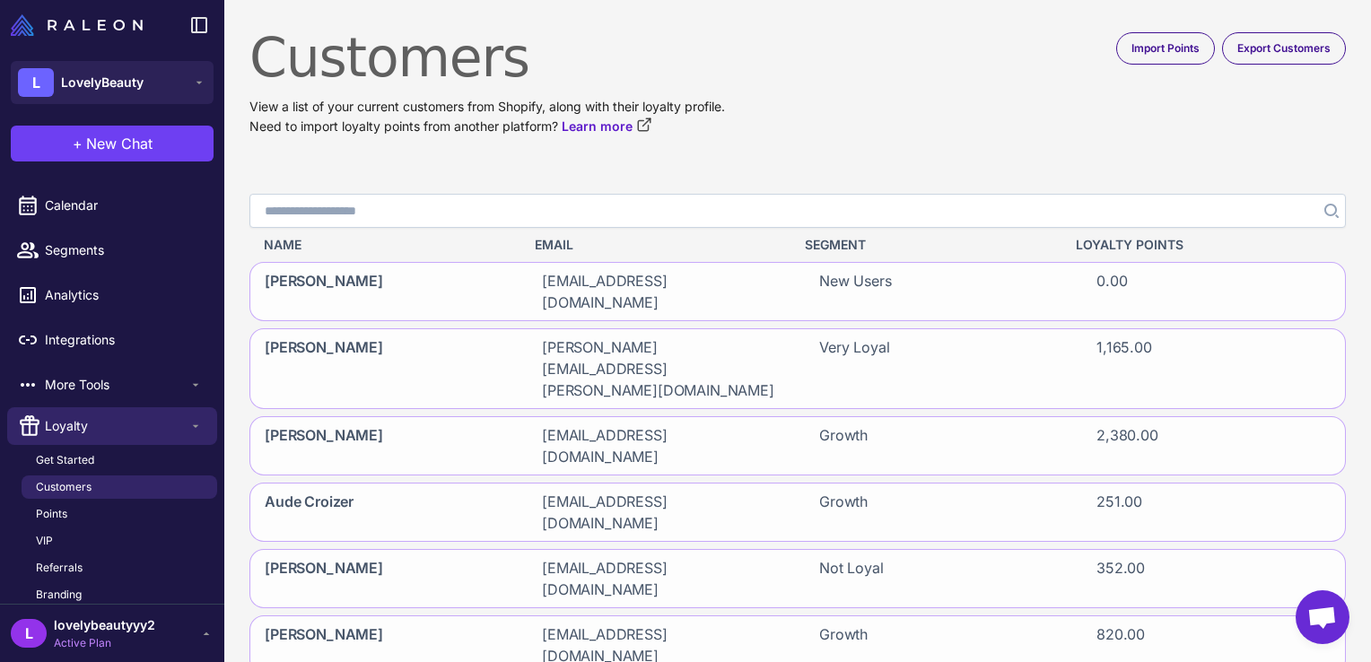
click at [571, 214] on input "Search" at bounding box center [797, 211] width 1097 height 34
type input "****"
click button "Search" at bounding box center [1330, 211] width 32 height 34
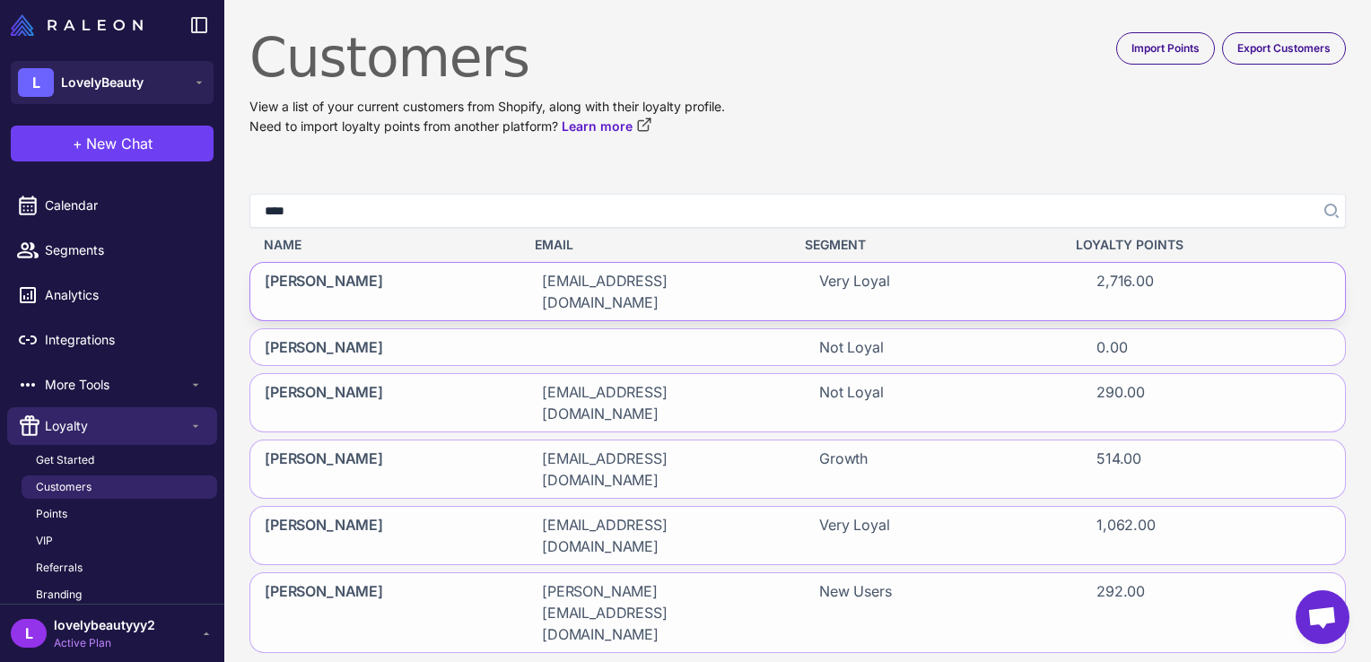
click at [1199, 282] on div "2,716.00" at bounding box center [1213, 291] width 263 height 57
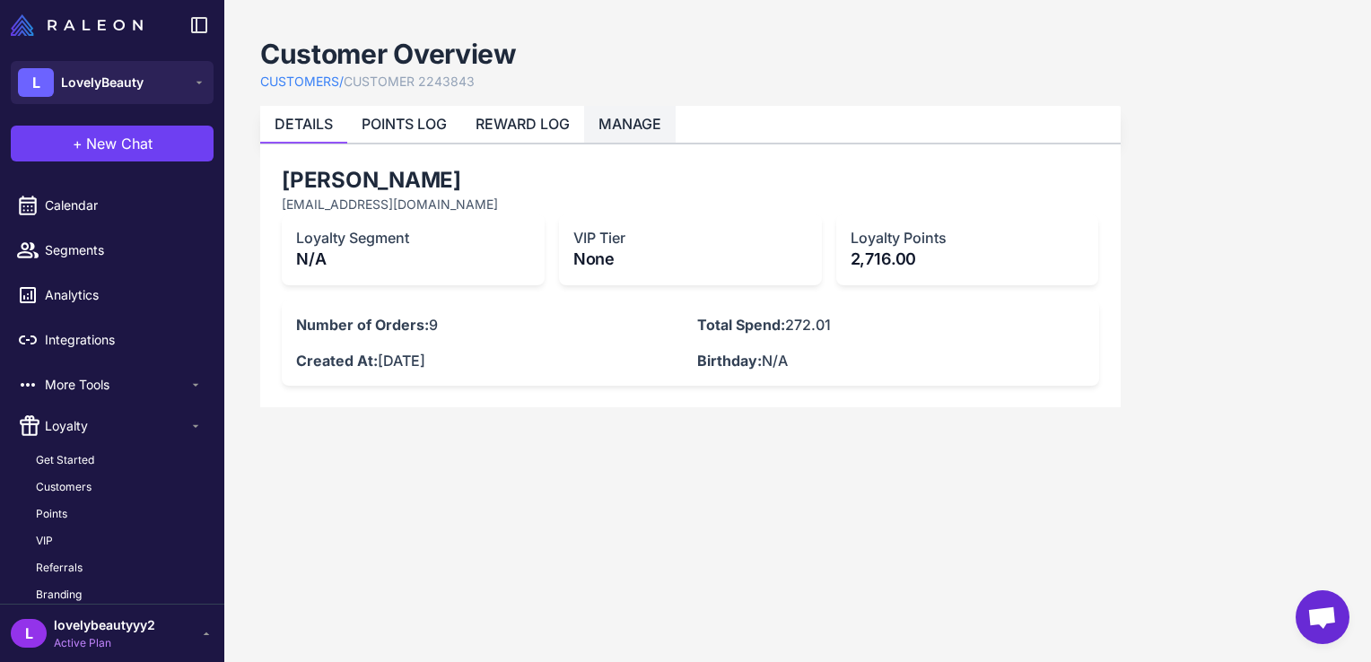
click at [625, 119] on link "MANAGE" at bounding box center [630, 124] width 63 height 18
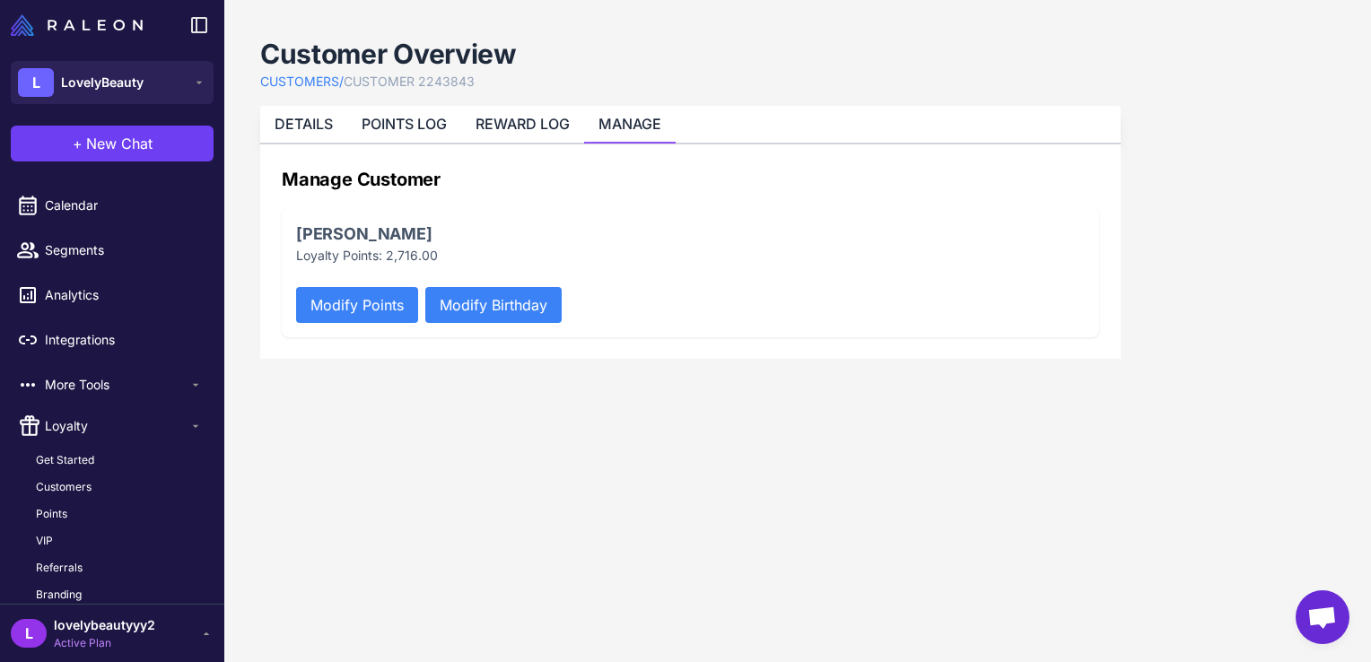
click at [363, 310] on button "Modify Points" at bounding box center [357, 305] width 122 height 36
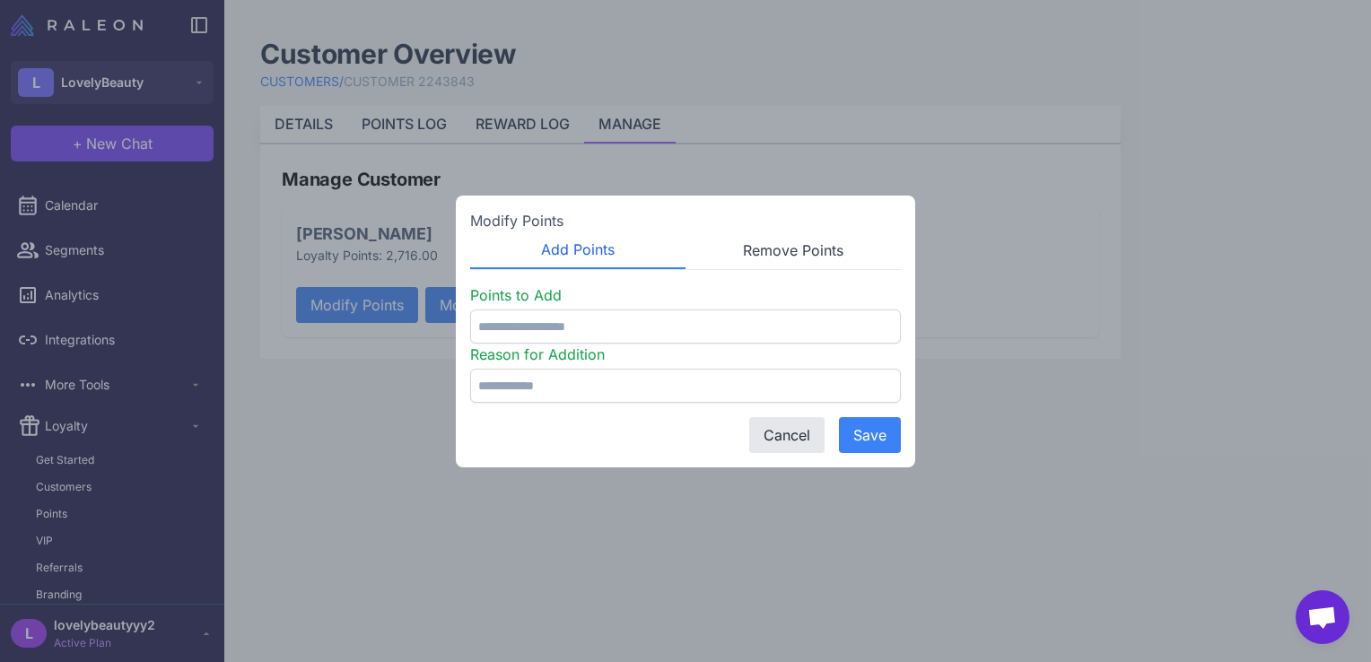
click at [782, 259] on button "Remove Points" at bounding box center [793, 251] width 215 height 38
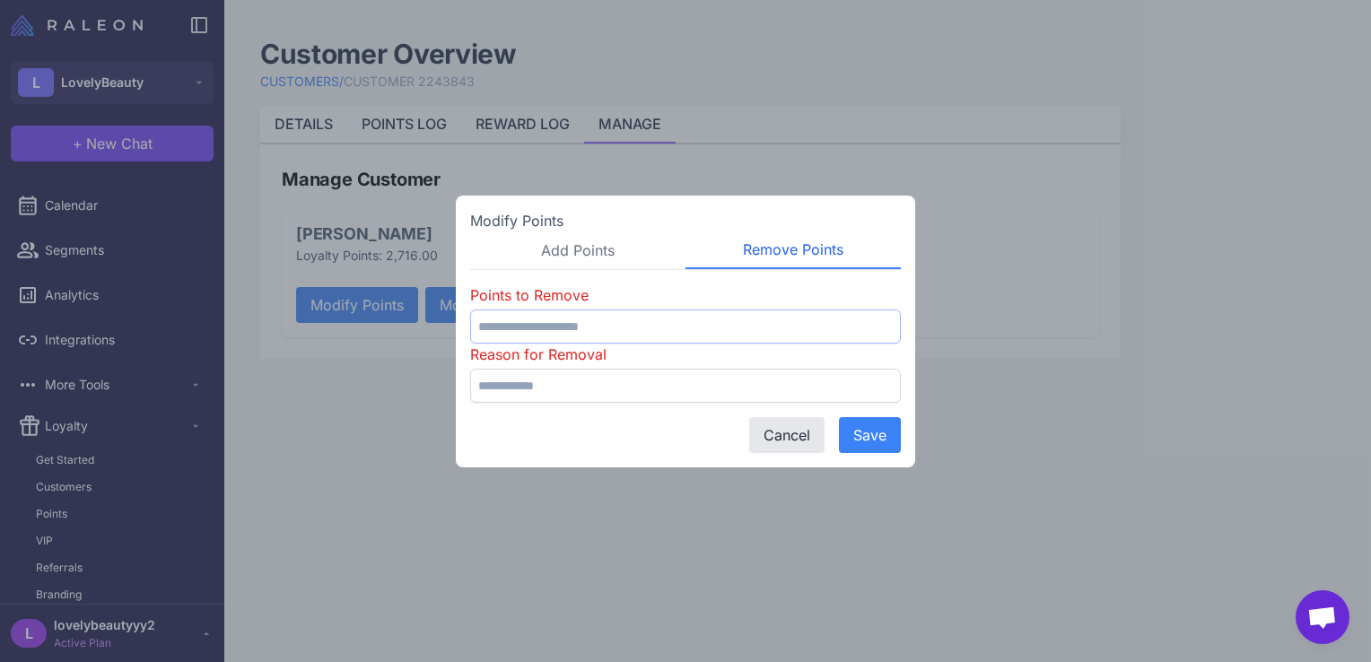
click at [677, 332] on input "number" at bounding box center [685, 327] width 431 height 34
type input "****"
click at [668, 389] on input "text" at bounding box center [685, 386] width 431 height 34
type input "**********"
click at [861, 438] on button "Save" at bounding box center [870, 435] width 62 height 36
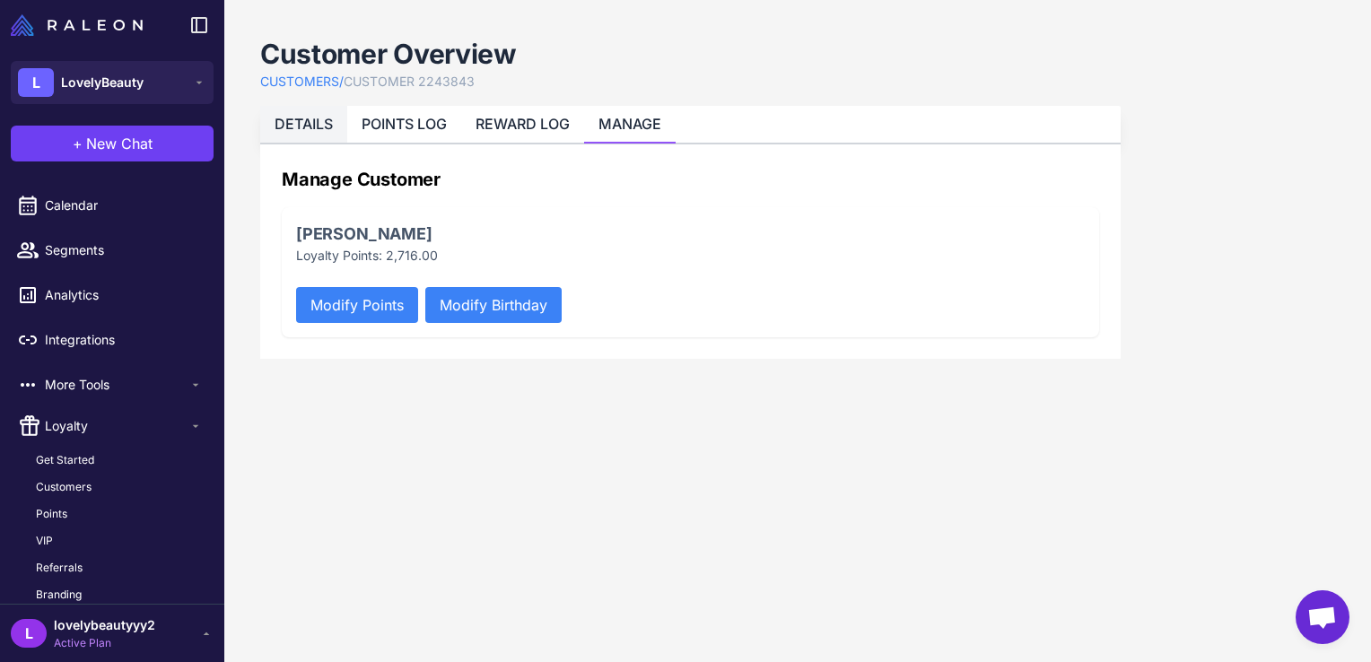
click at [319, 119] on link "DETAILS" at bounding box center [304, 124] width 58 height 18
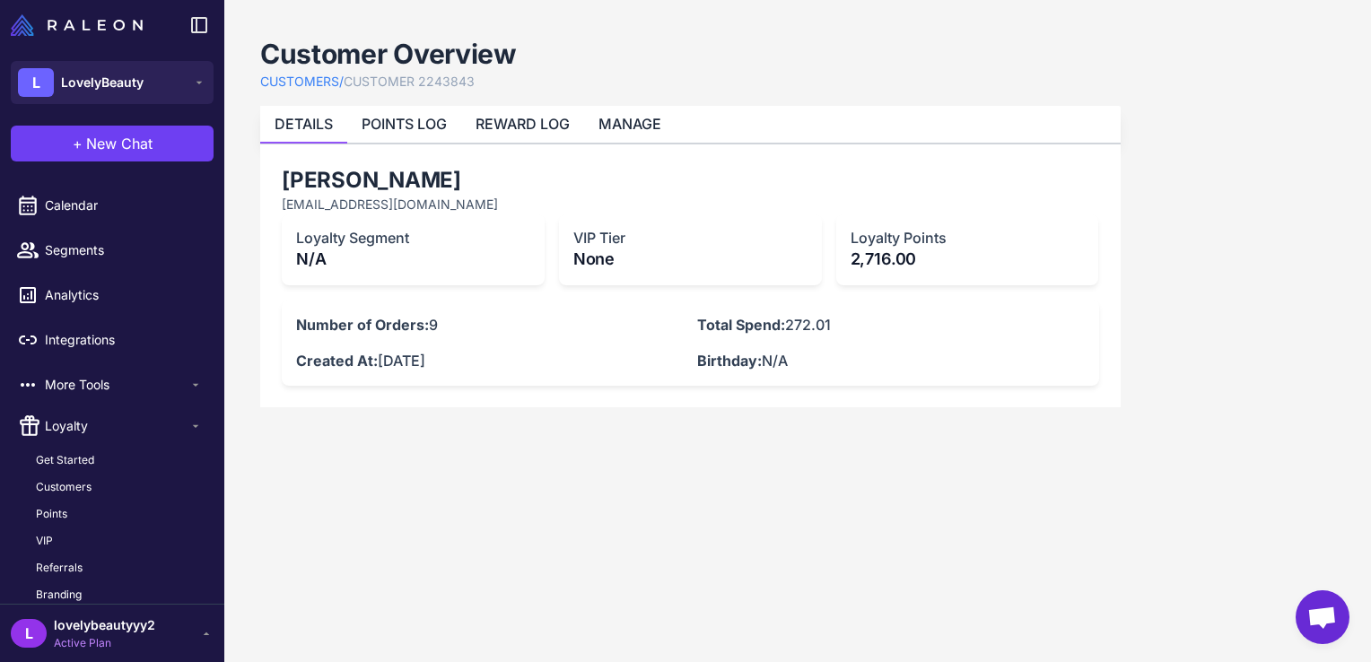
click at [319, 119] on link "DETAILS" at bounding box center [304, 124] width 58 height 18
click at [395, 125] on link "POINTS LOG" at bounding box center [404, 124] width 85 height 18
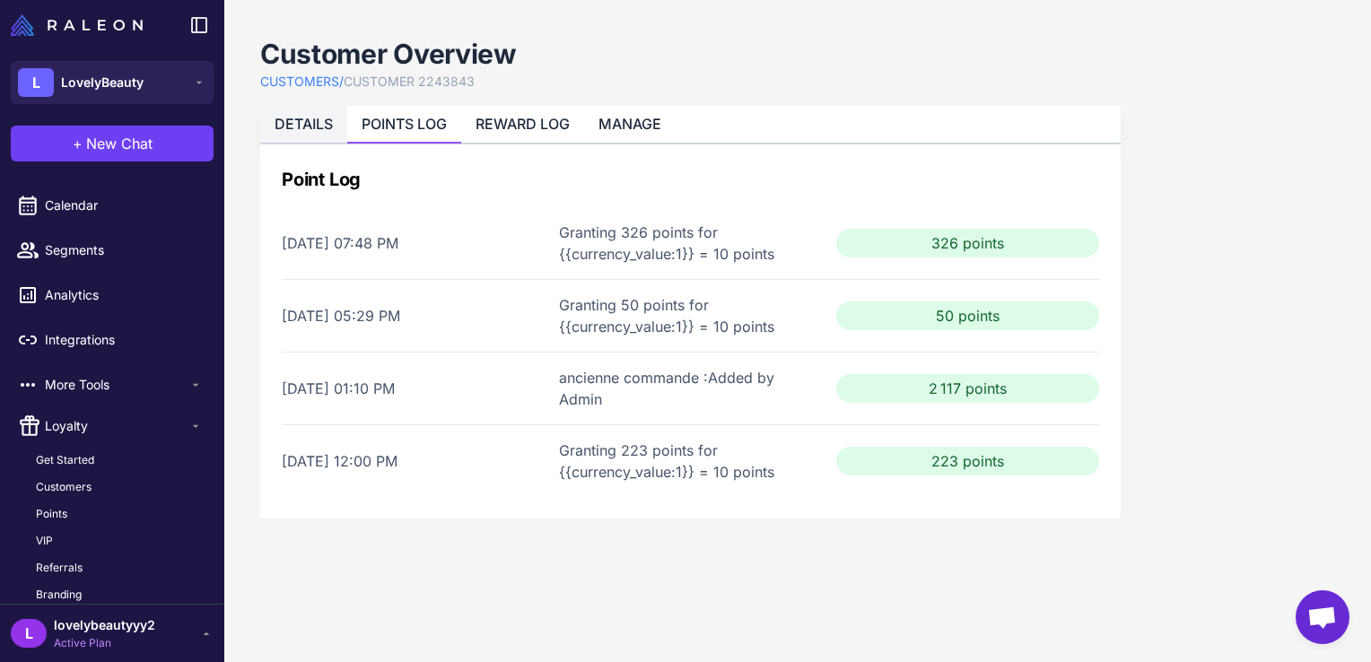
click at [331, 121] on link "DETAILS" at bounding box center [304, 124] width 58 height 18
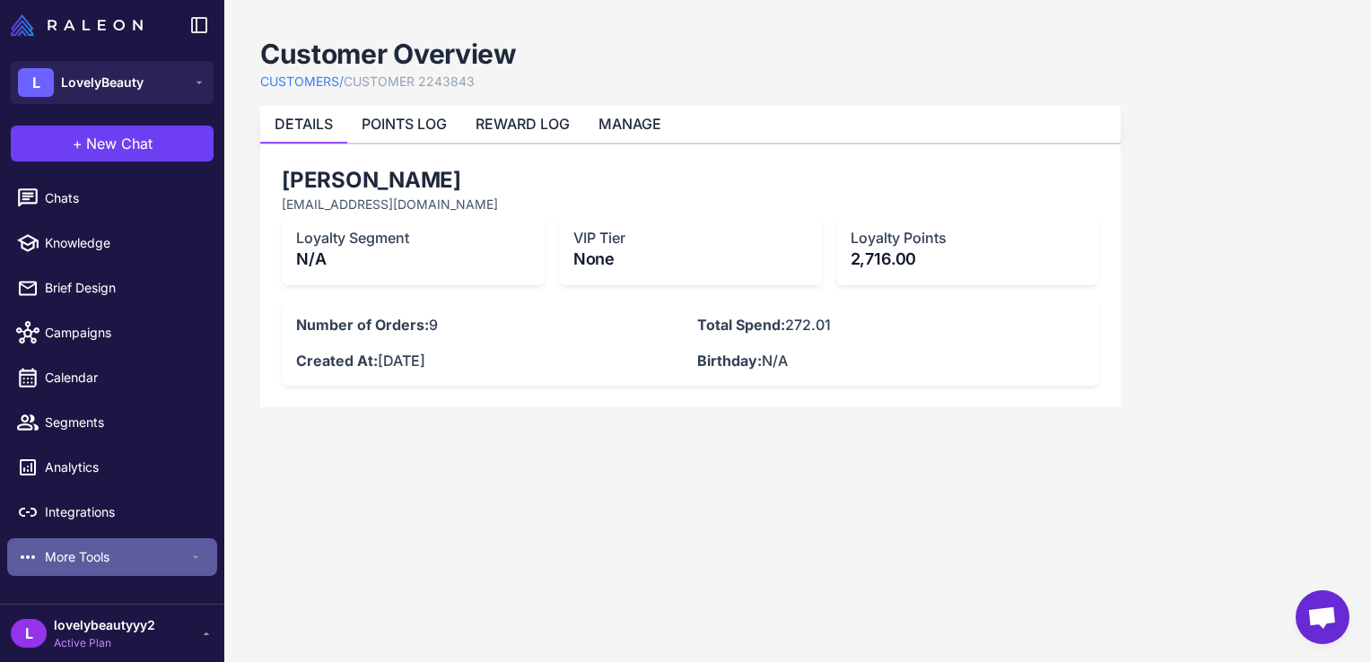
click at [193, 560] on icon at bounding box center [195, 557] width 14 height 14
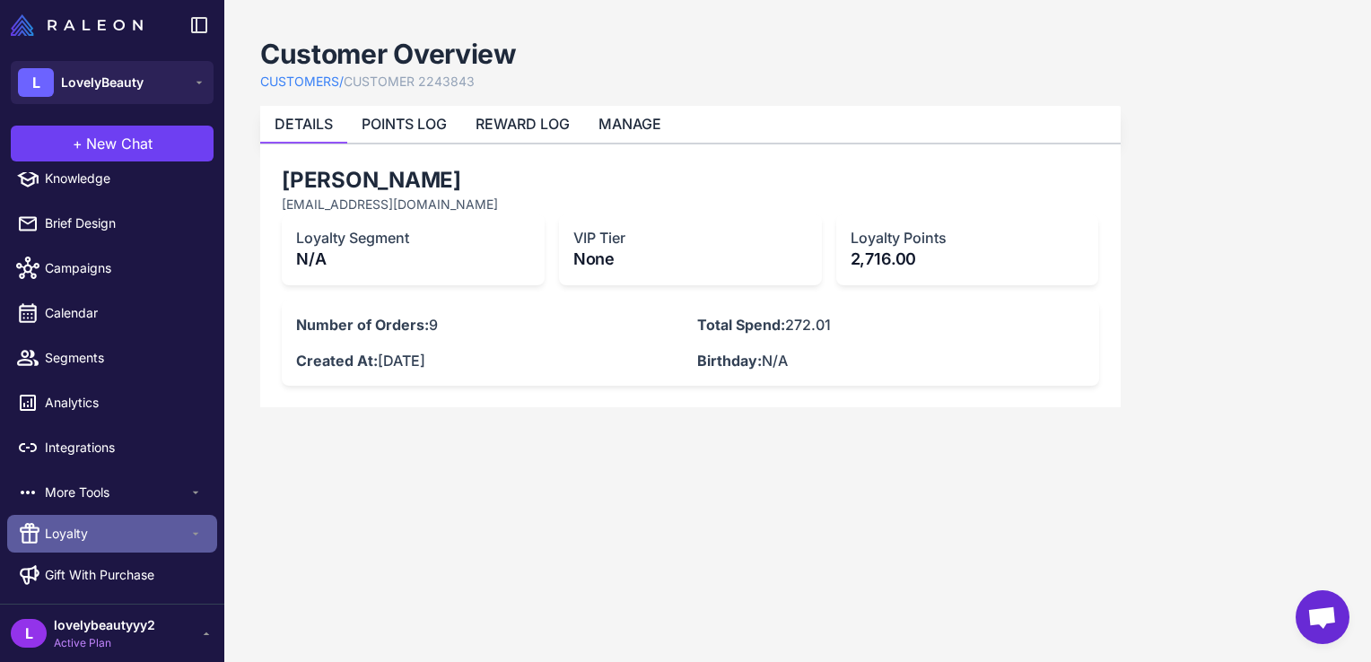
click at [188, 535] on icon at bounding box center [195, 534] width 14 height 14
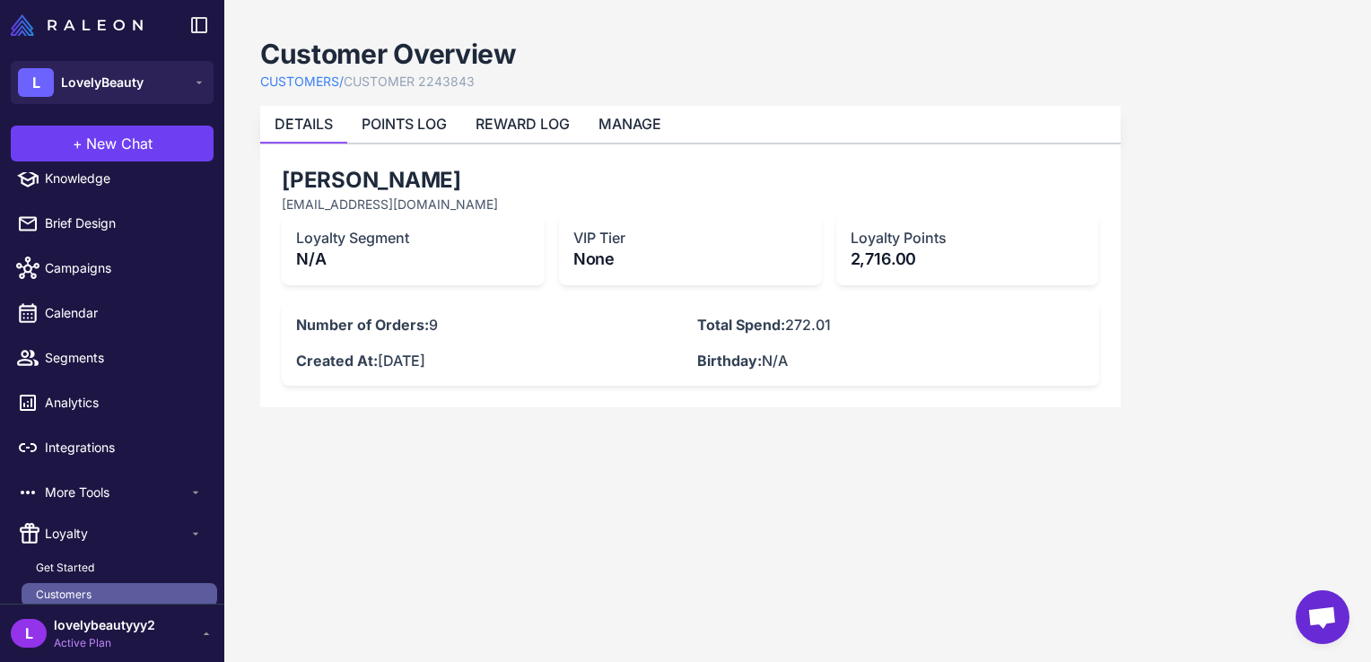
click at [54, 596] on span "Customers" at bounding box center [64, 595] width 56 height 16
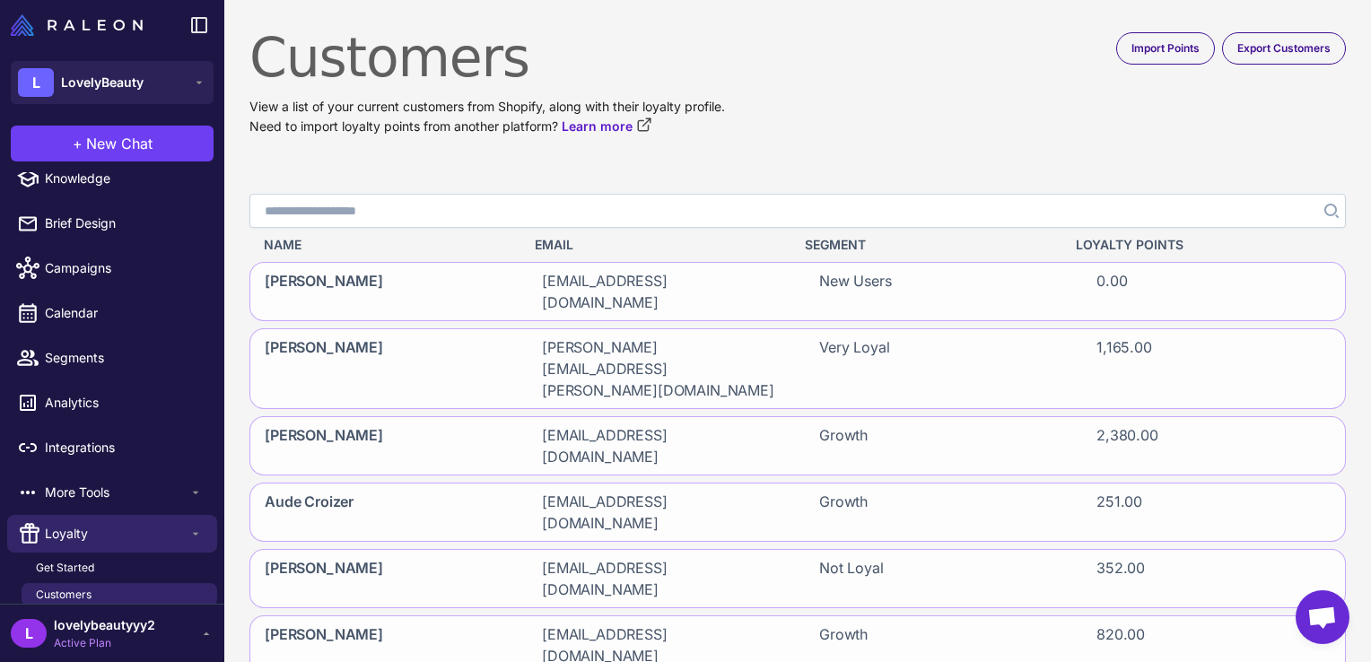
click at [520, 222] on input "Search" at bounding box center [797, 211] width 1097 height 34
type input "****"
click button "Search" at bounding box center [1330, 211] width 32 height 34
